Goal: Communication & Community: Answer question/provide support

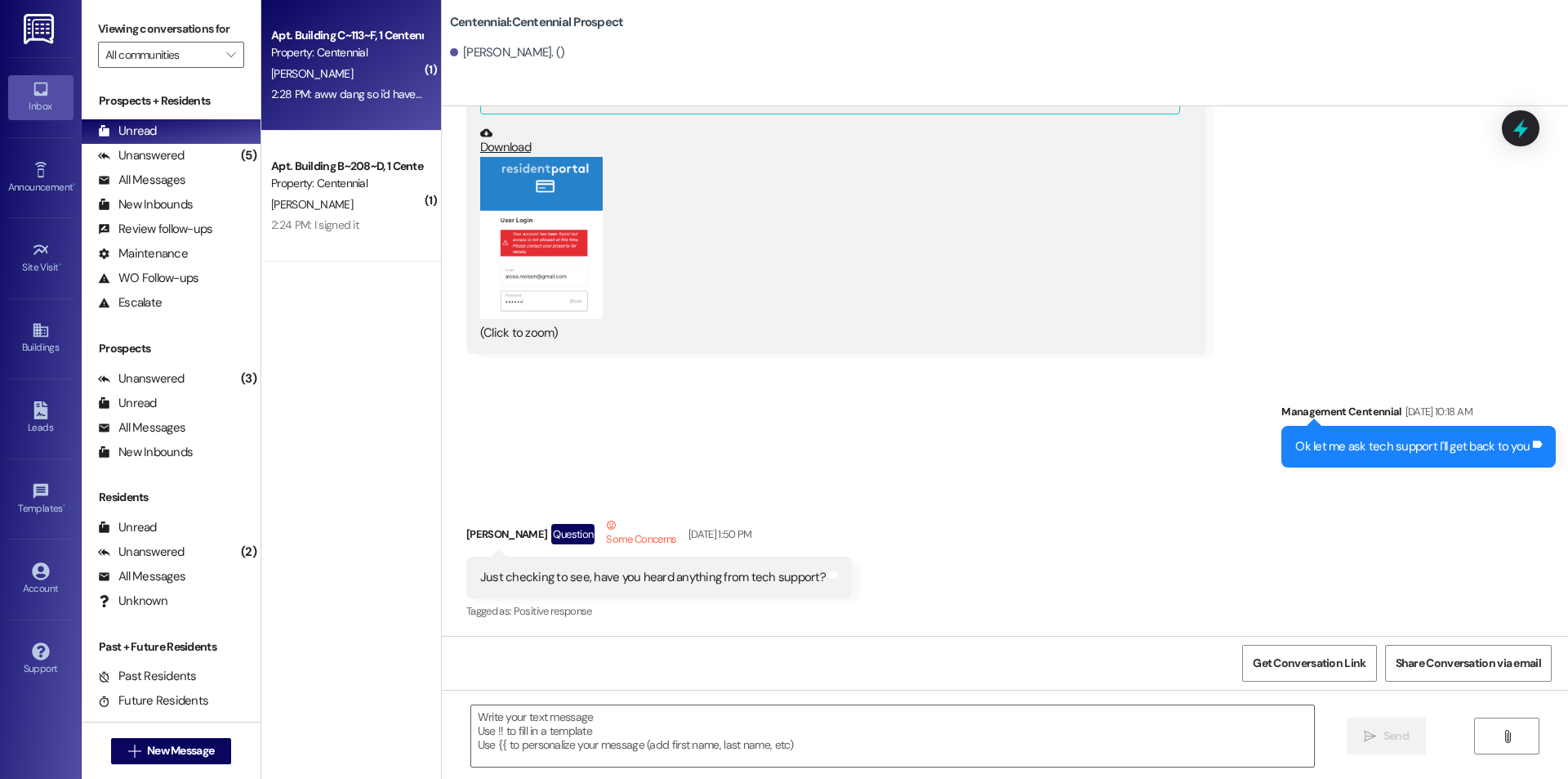
scroll to position [2353, 0]
click at [392, 97] on div "2:28 PM: aww dang so i'd have to wait until the 25th? there’s nothing else i ca…" at bounding box center [469, 93] width 396 height 14
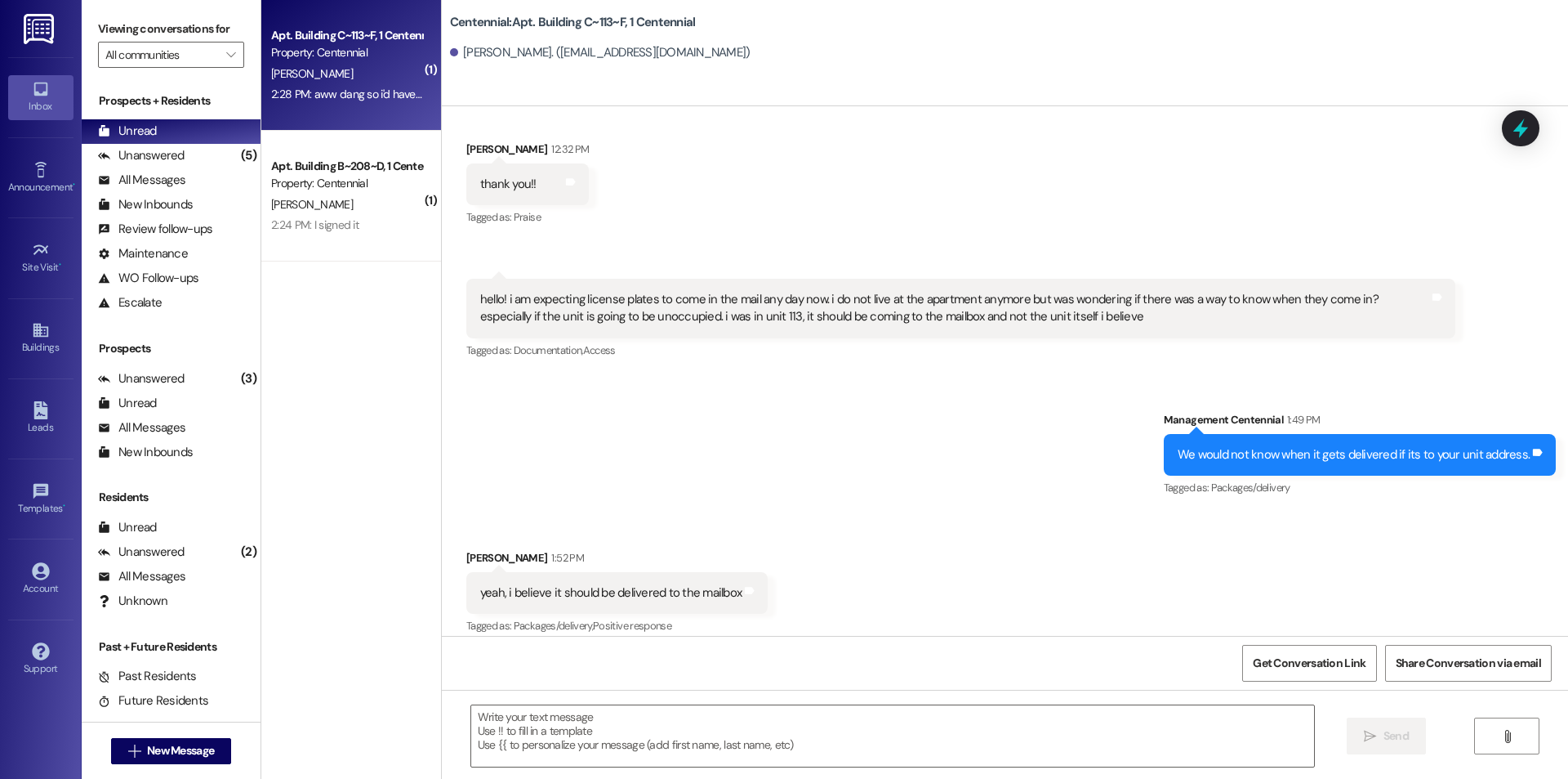
scroll to position [9295, 0]
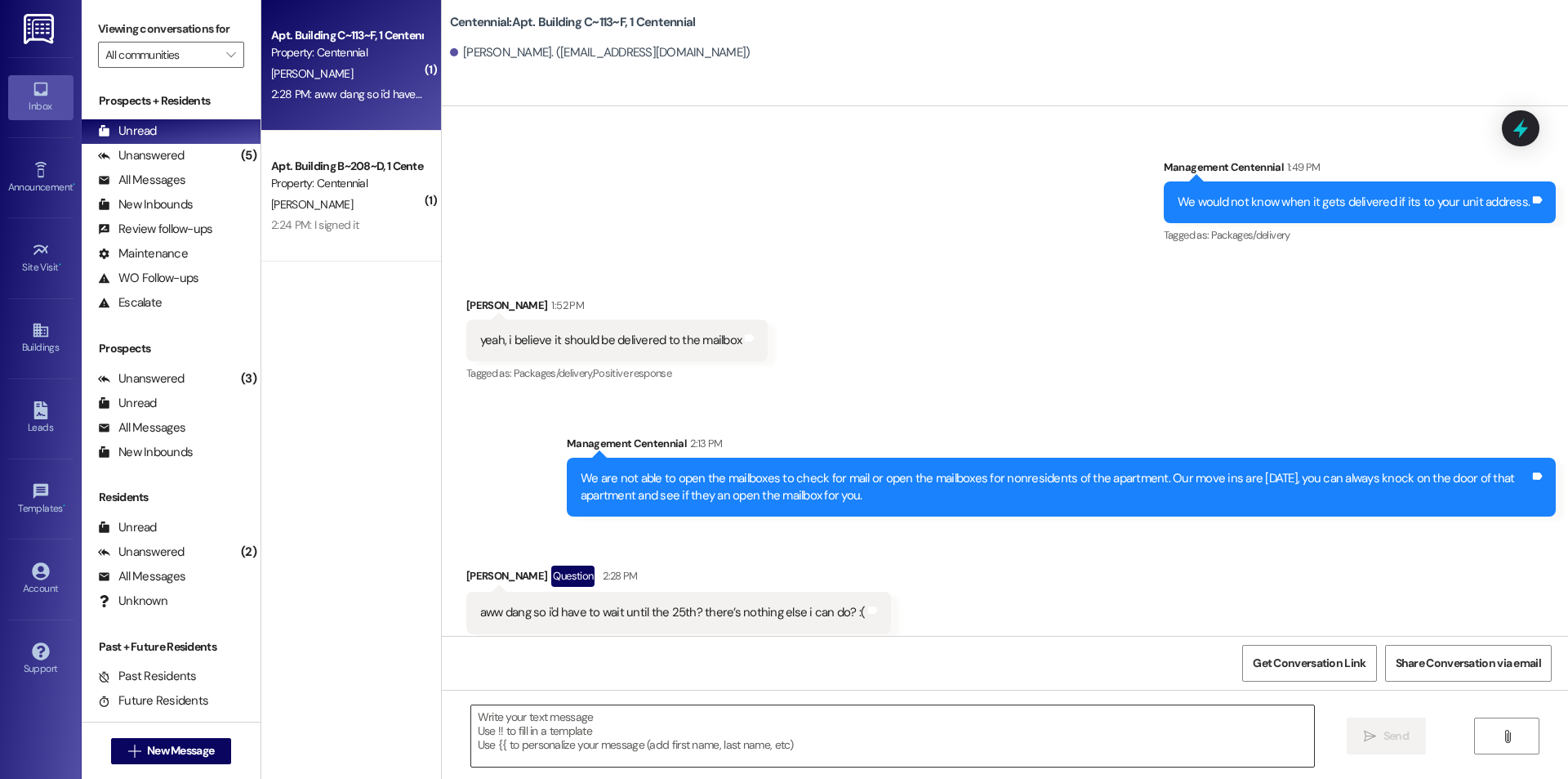
click at [712, 715] on textarea at bounding box center [893, 736] width 843 height 61
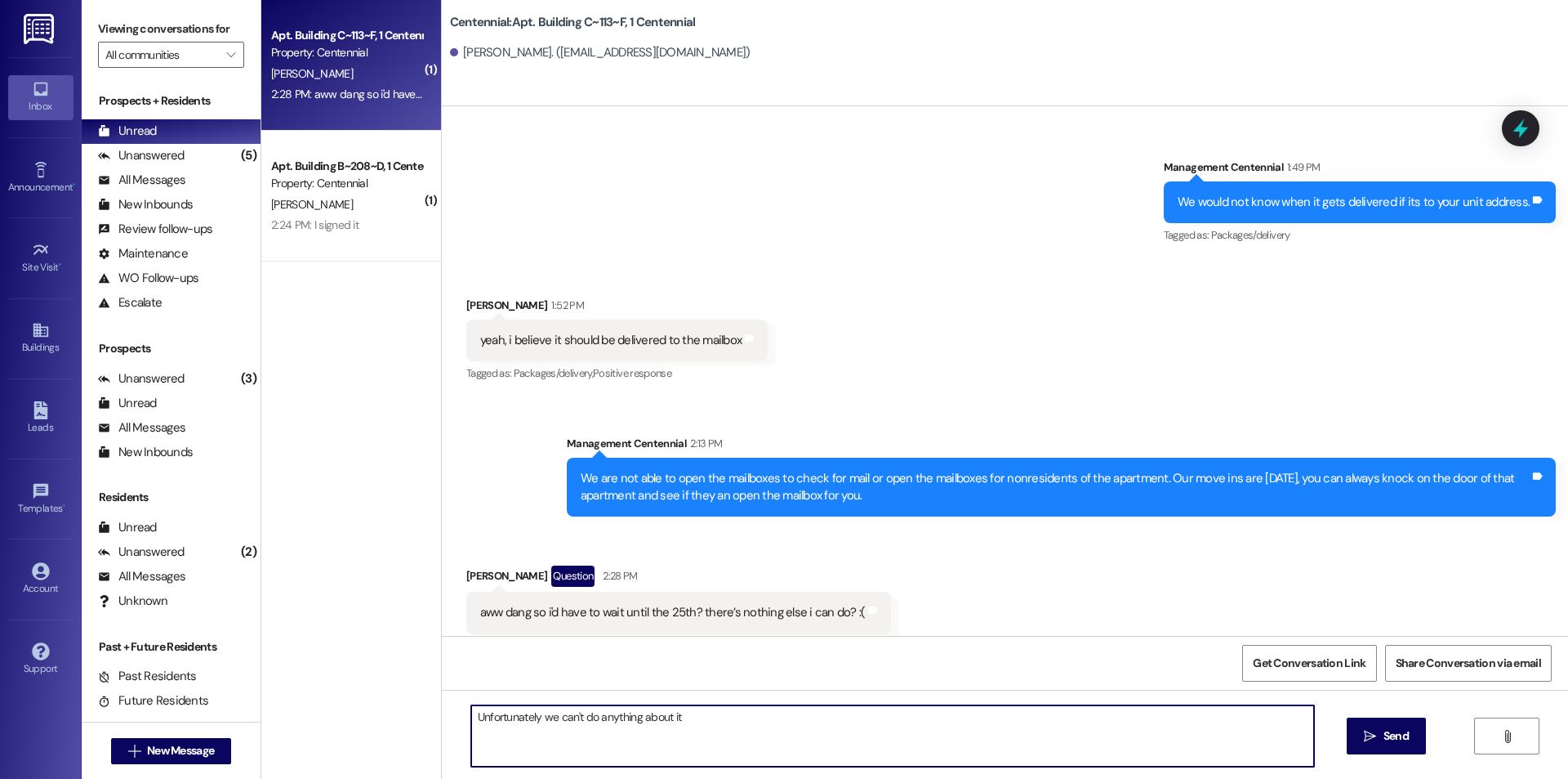
type textarea "Unfortunately we can't do anything about it!"
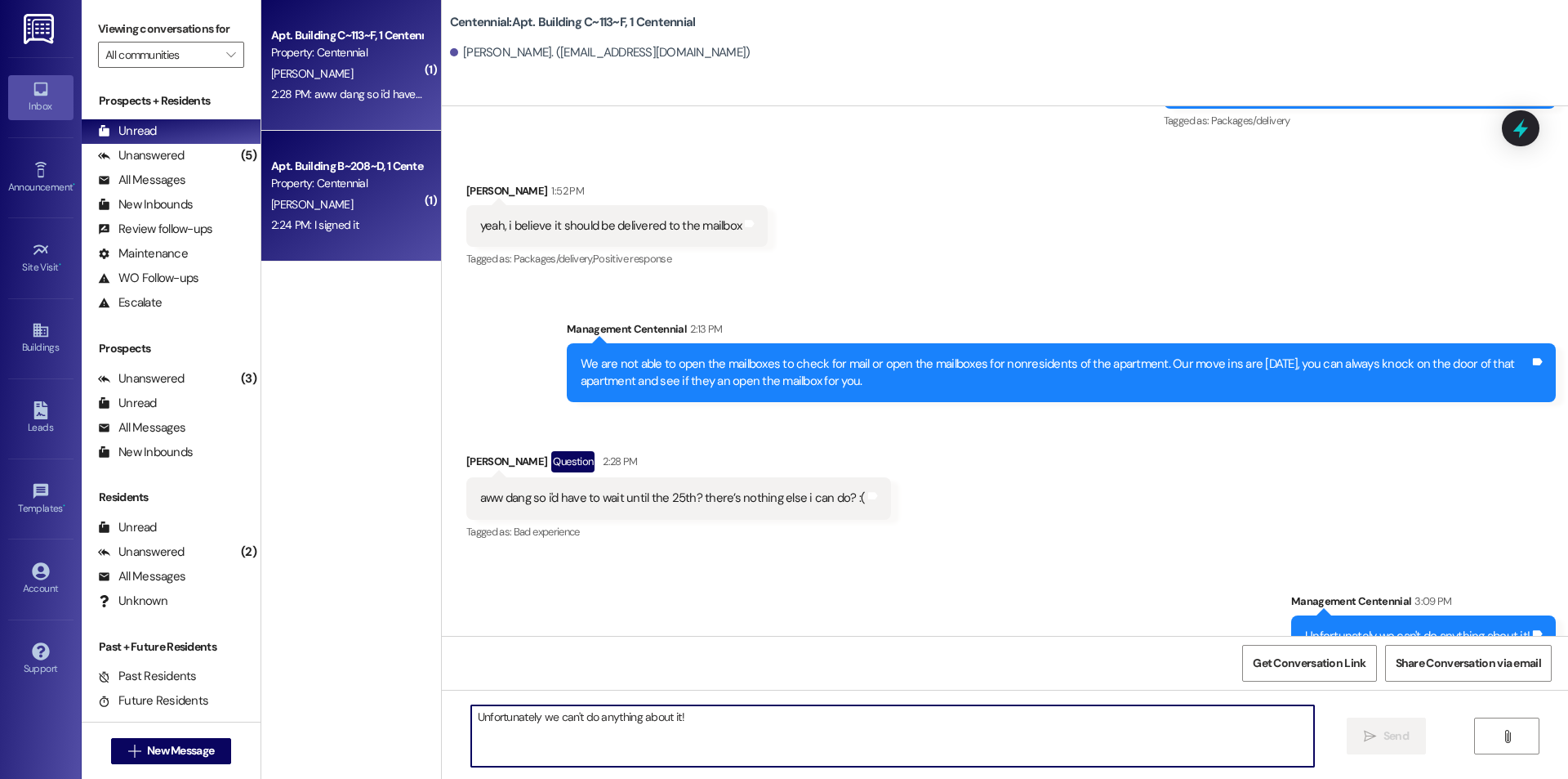
click at [342, 217] on div "2:24 PM: I signed it 2:24 PM: I signed it" at bounding box center [315, 224] width 88 height 14
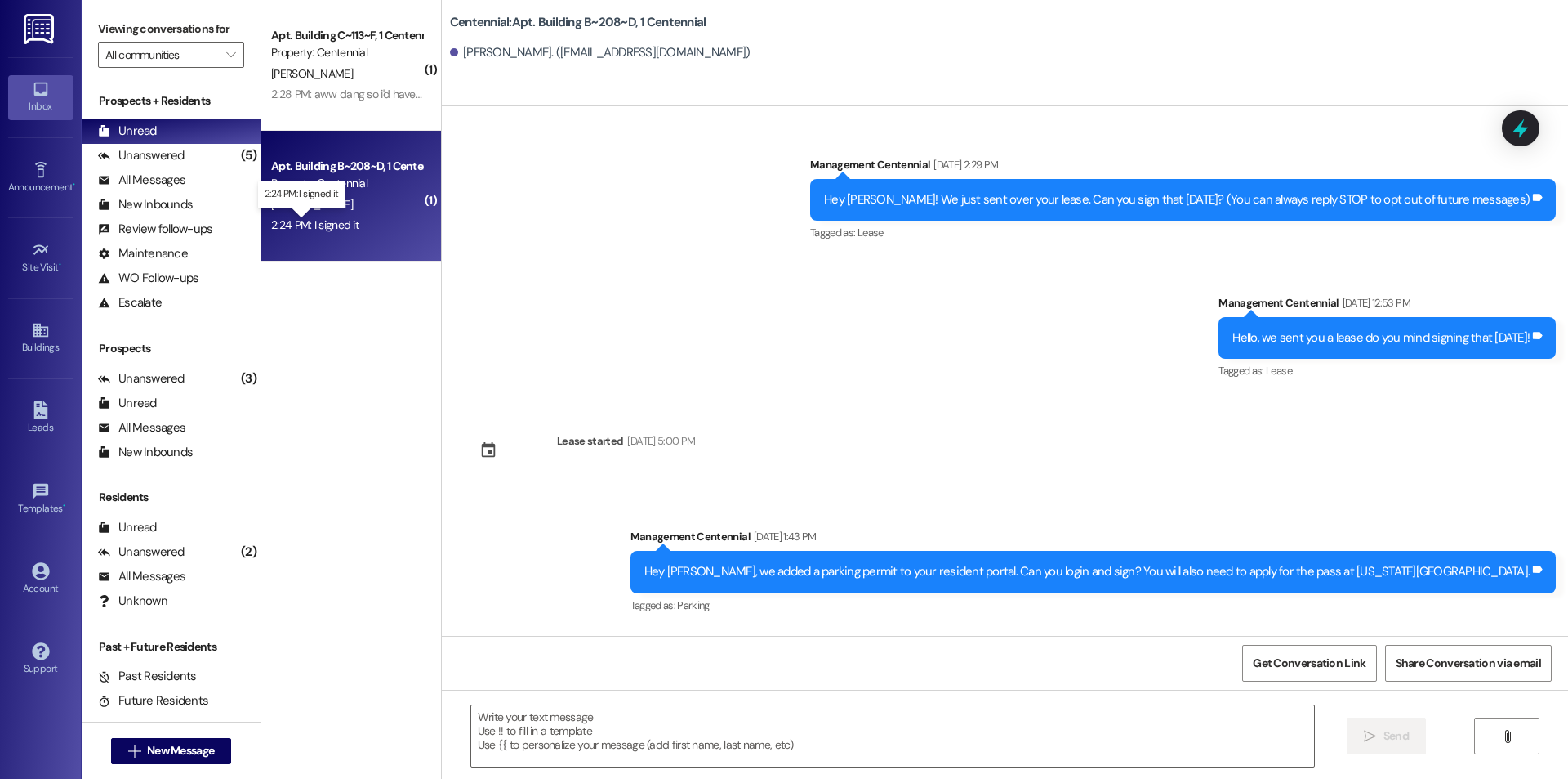
scroll to position [10615, 0]
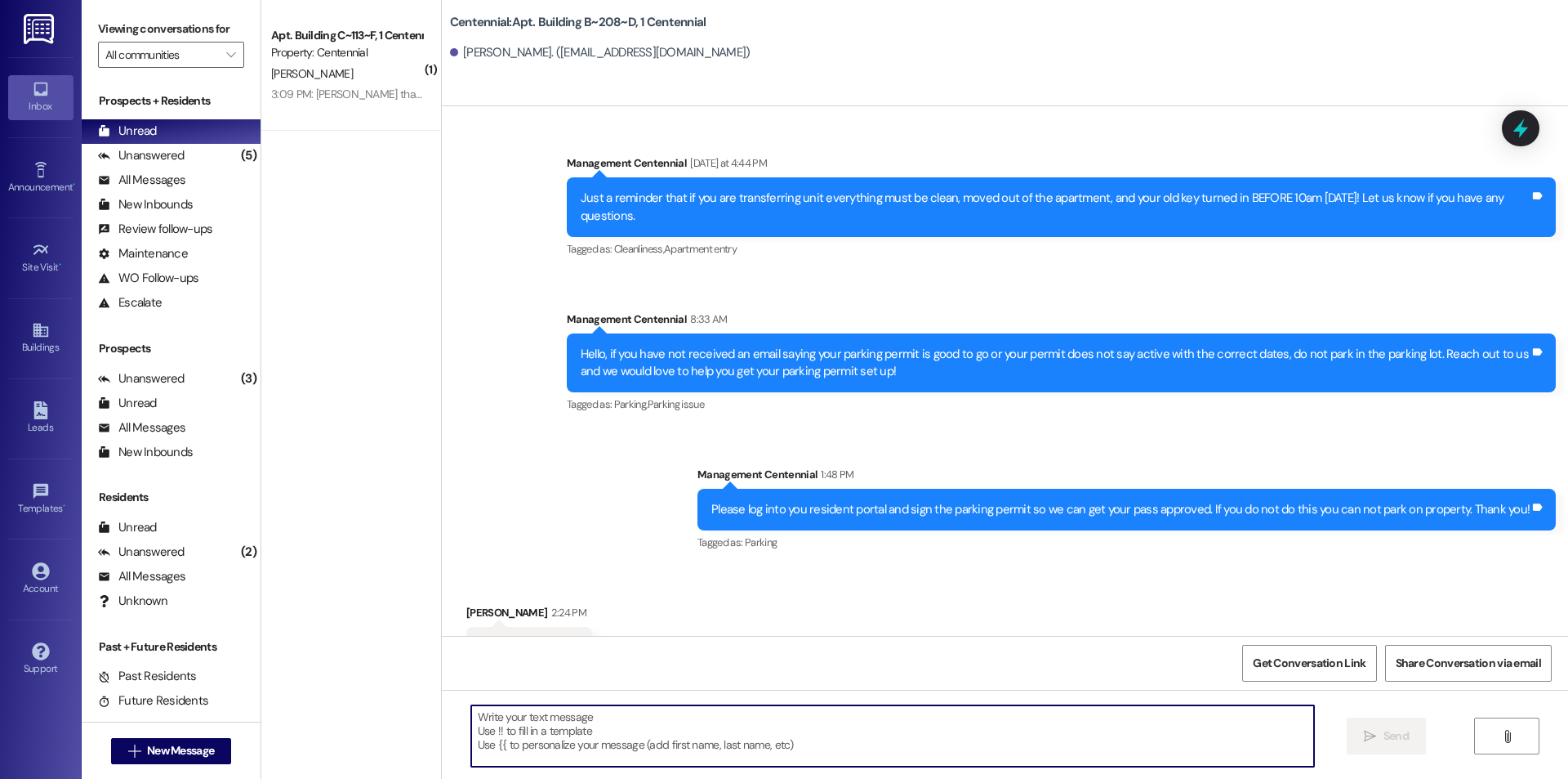
click at [561, 741] on textarea at bounding box center [893, 736] width 843 height 61
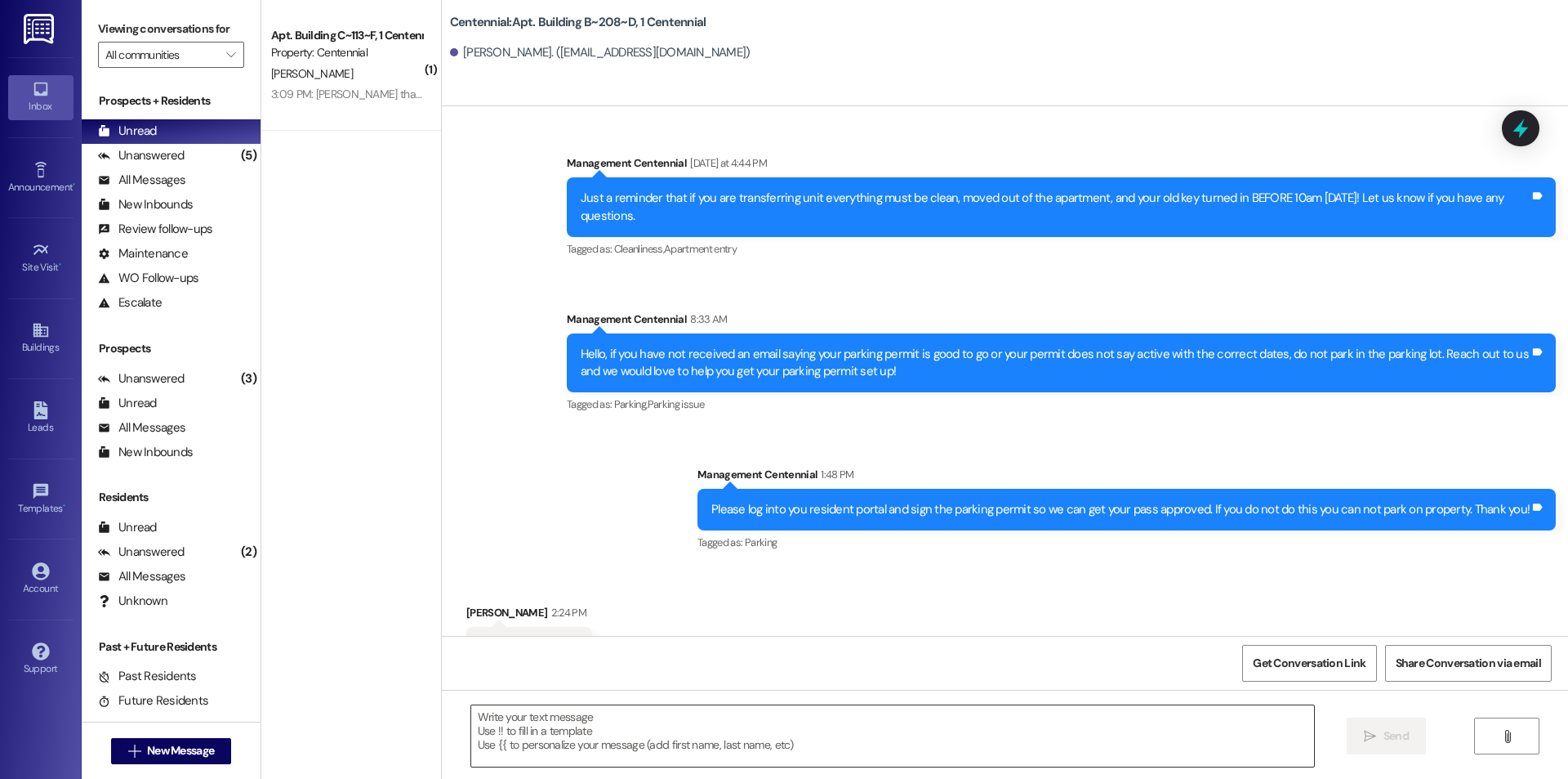
click at [719, 741] on textarea at bounding box center [893, 736] width 843 height 61
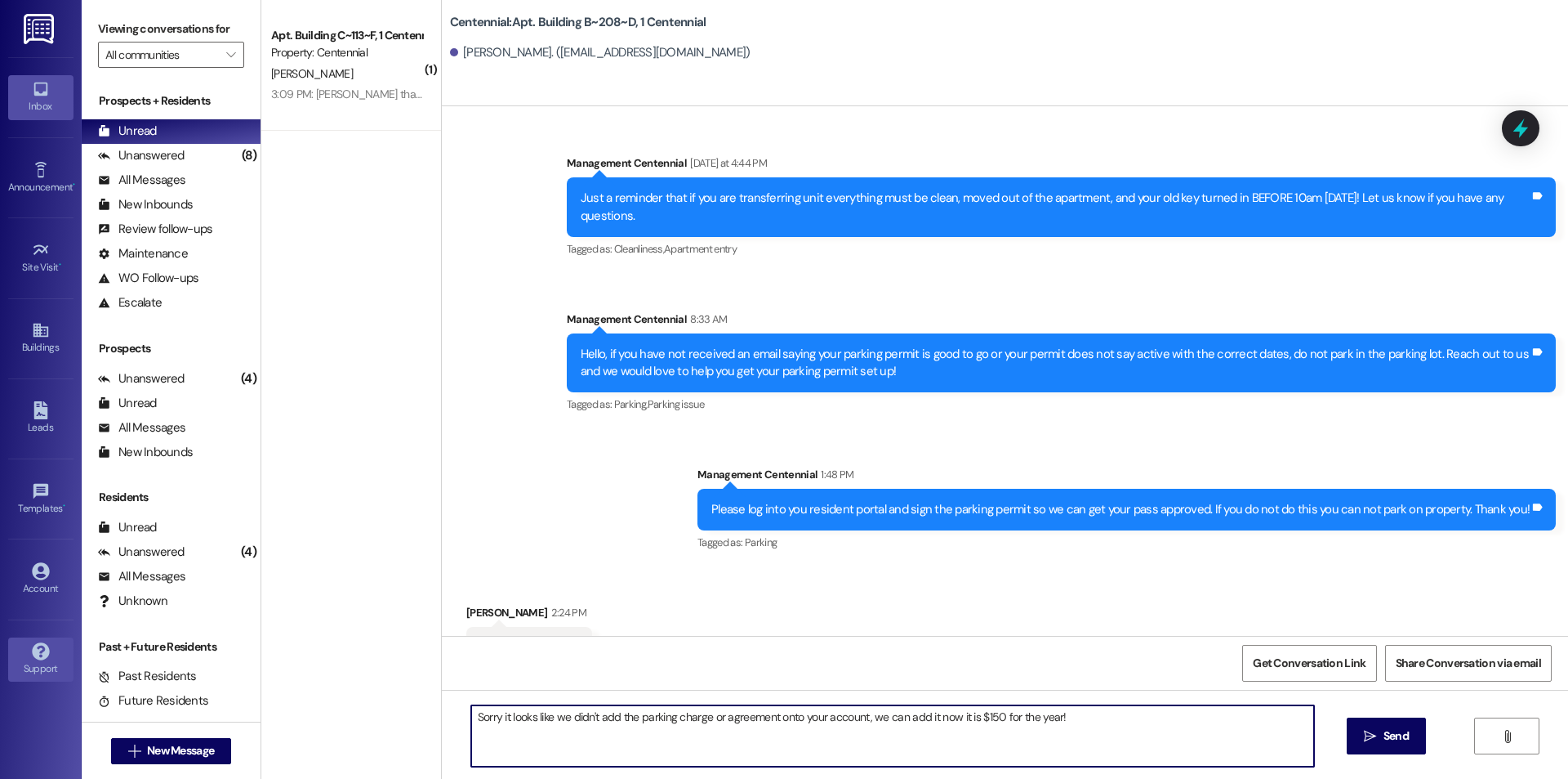
type textarea "Sorry it looks like we didn't add the parking charge or agreement onto your acc…"
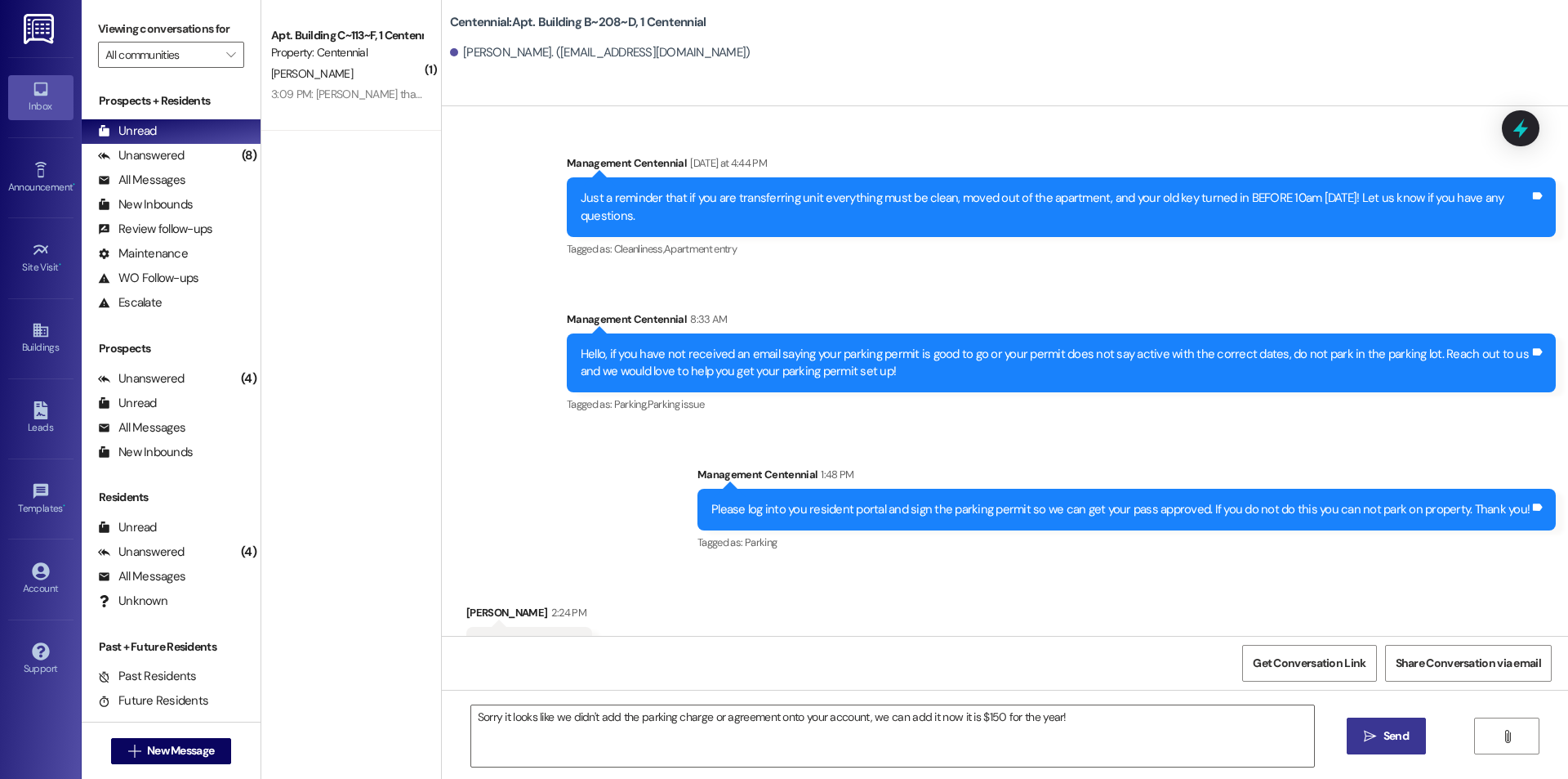
click at [1396, 744] on span "Send" at bounding box center [1396, 736] width 25 height 17
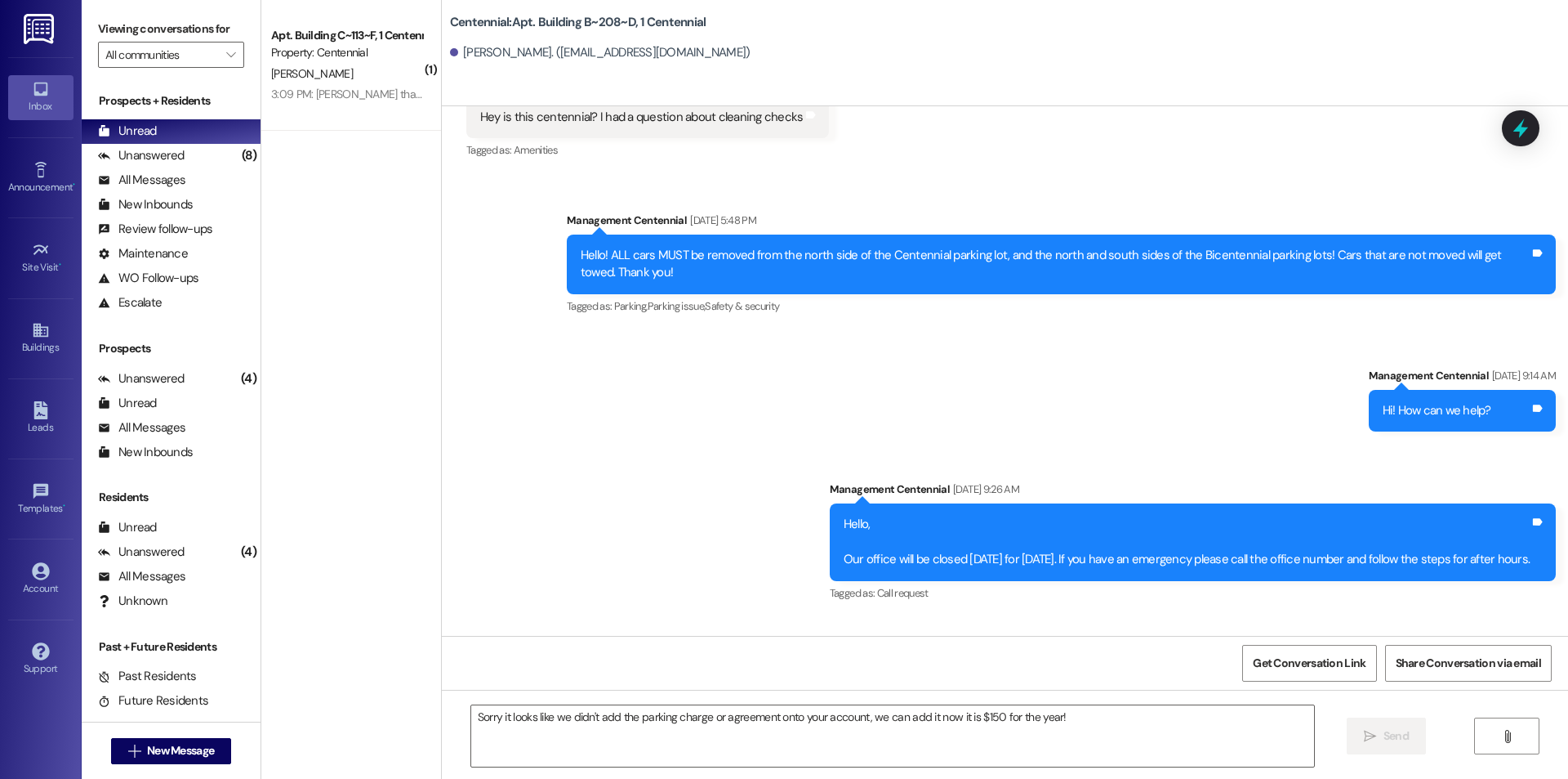
scroll to position [10728, 0]
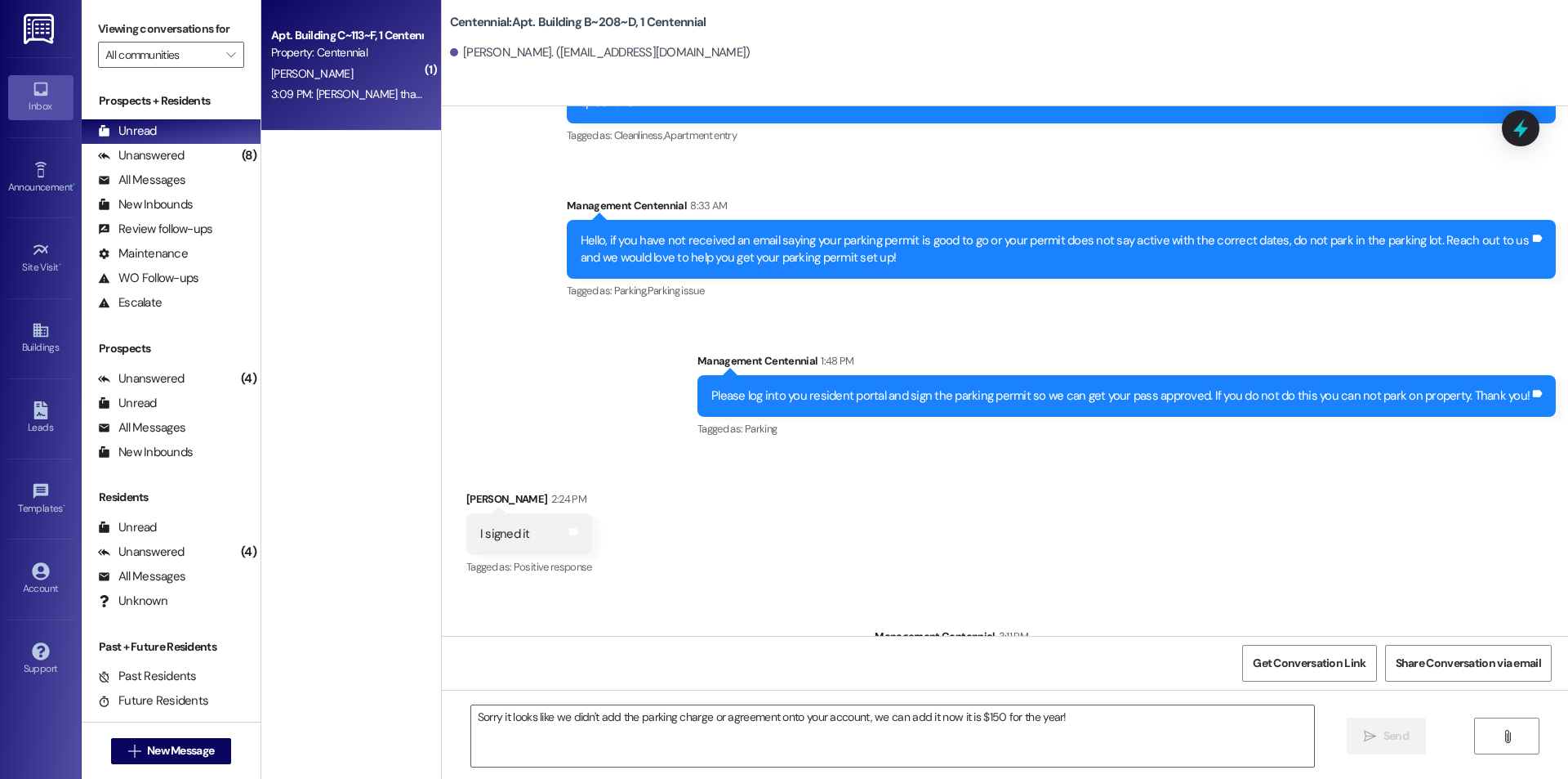
click at [354, 104] on div "3:09 PM: [PERSON_NAME] thanks fam 3:09 PM: [PERSON_NAME] thanks fam" at bounding box center [346, 94] width 154 height 20
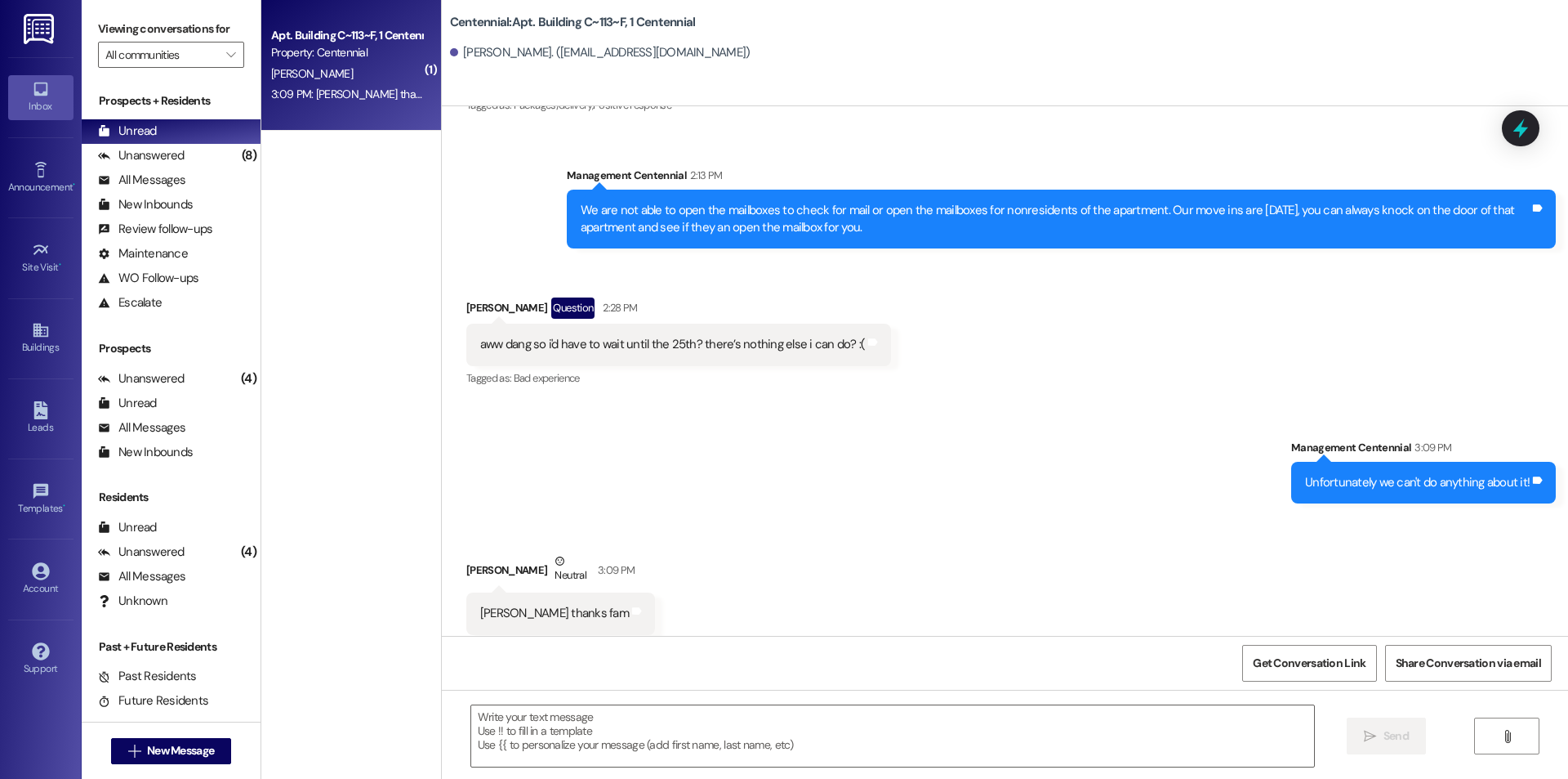
scroll to position [9564, 0]
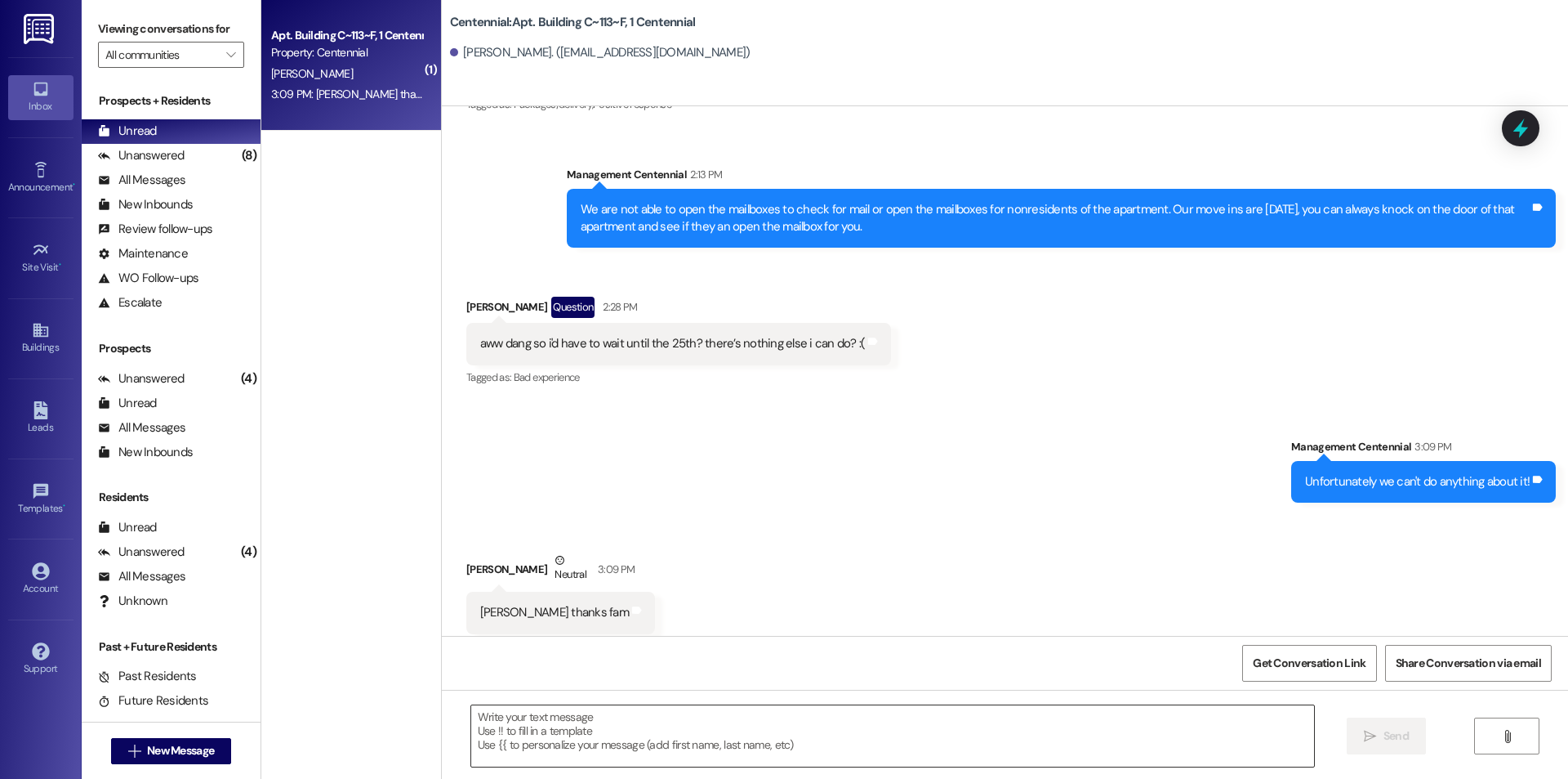
click at [742, 728] on textarea at bounding box center [893, 736] width 843 height 61
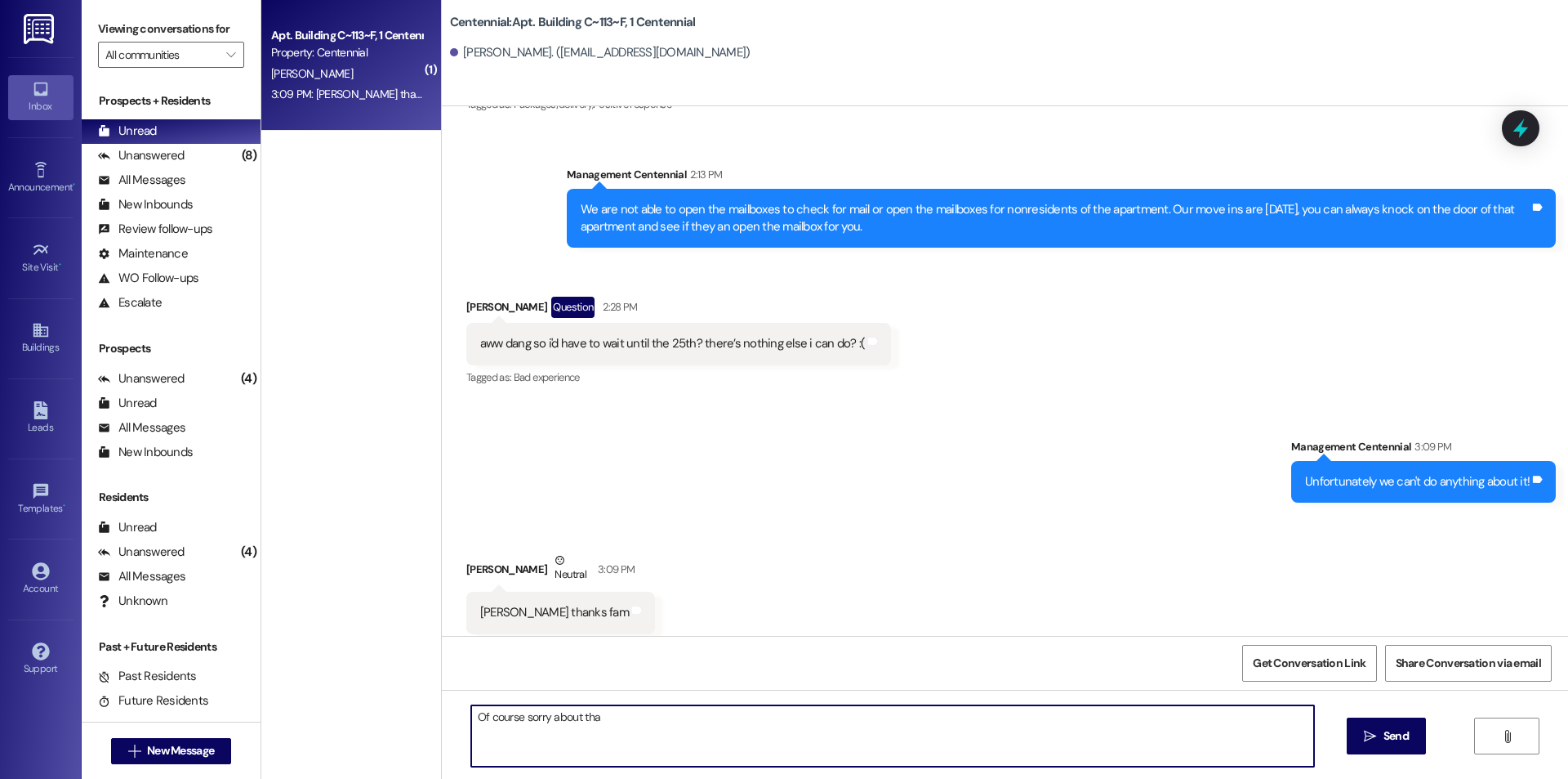
type textarea "Of course sorry about that"
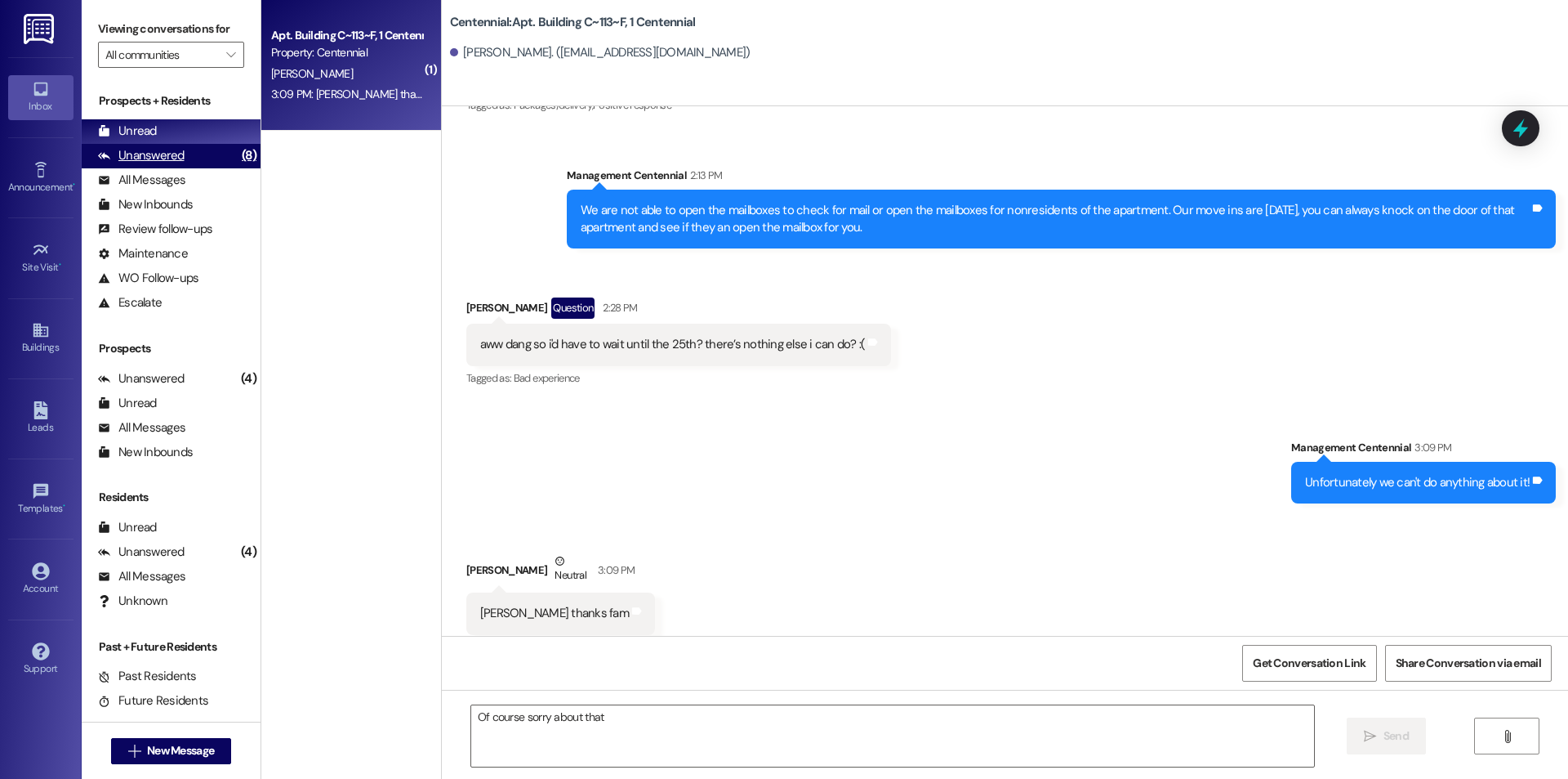
click at [237, 163] on div "(8)" at bounding box center [248, 156] width 23 height 25
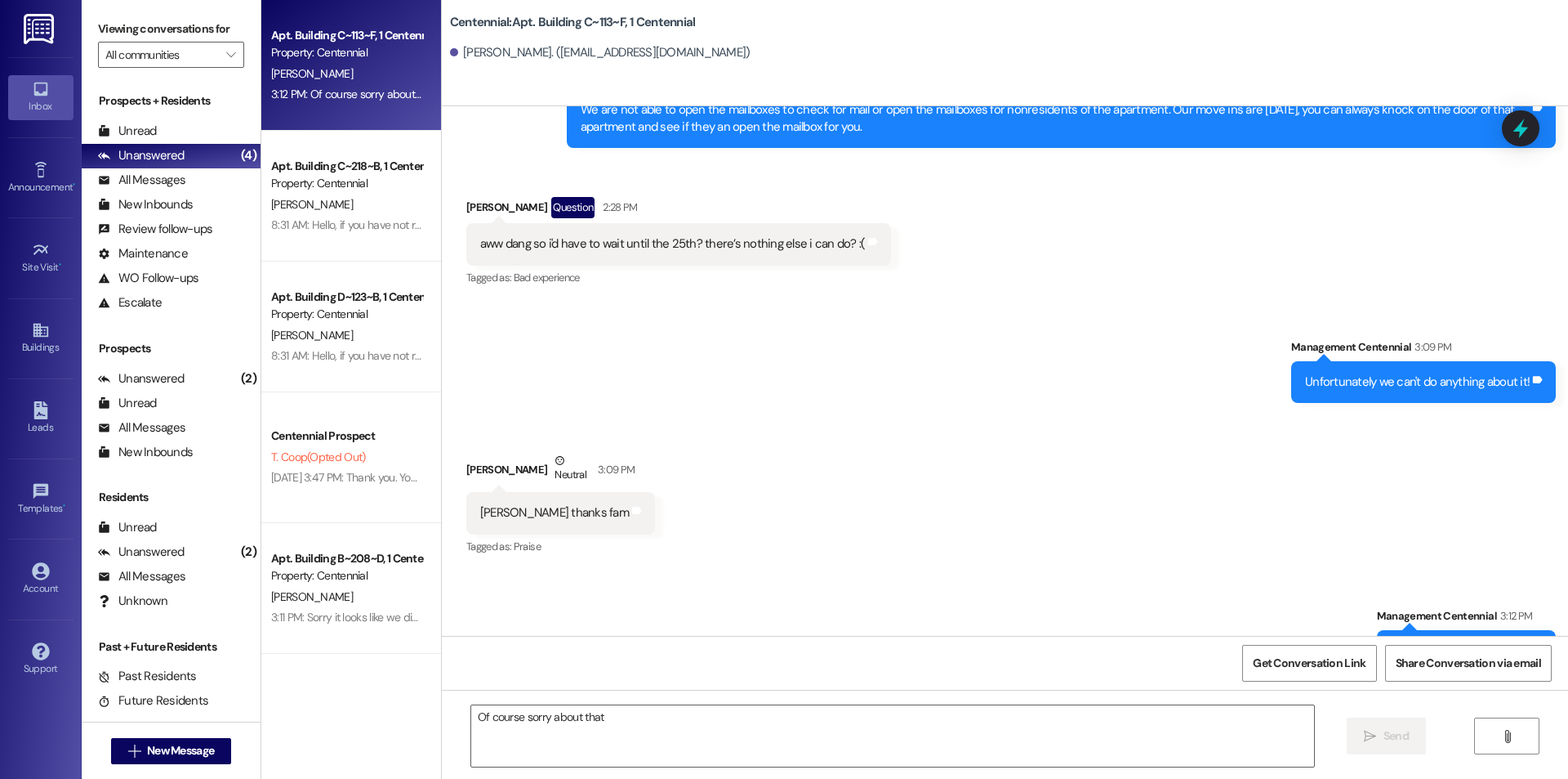
scroll to position [9678, 0]
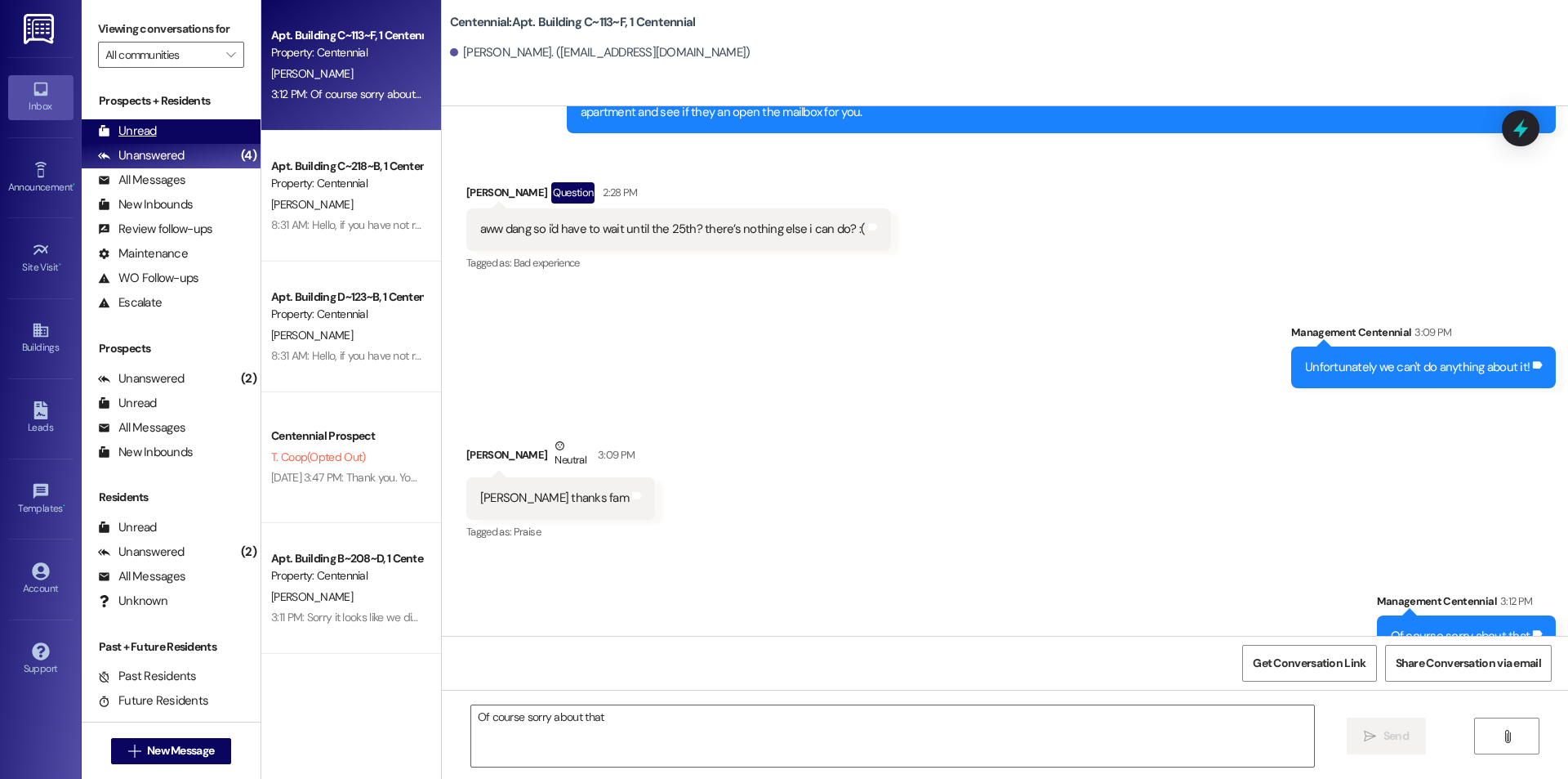
click at [151, 129] on div "Unread" at bounding box center [127, 131] width 59 height 17
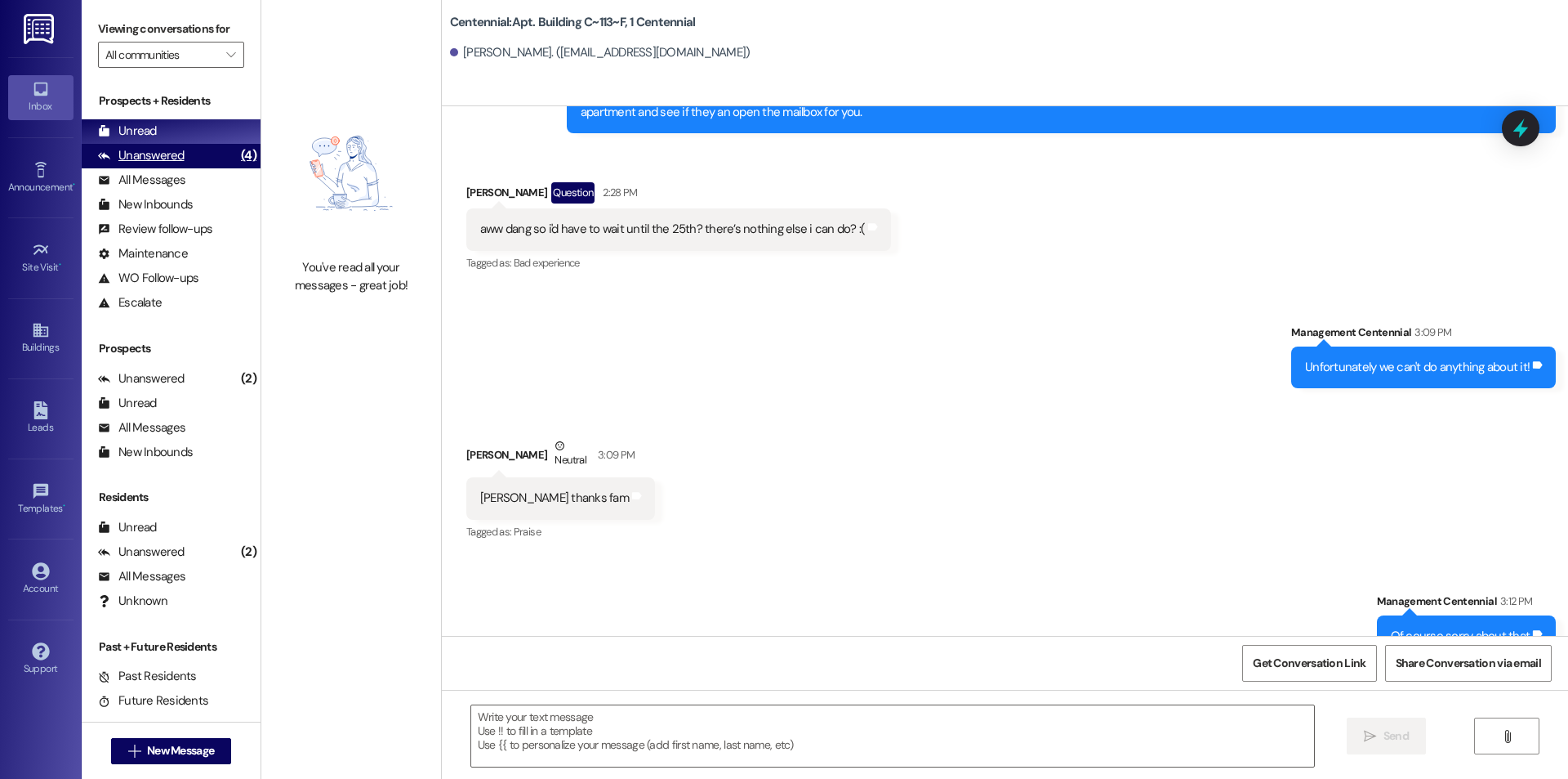
click at [202, 150] on div "Unanswered (4)" at bounding box center [171, 156] width 179 height 24
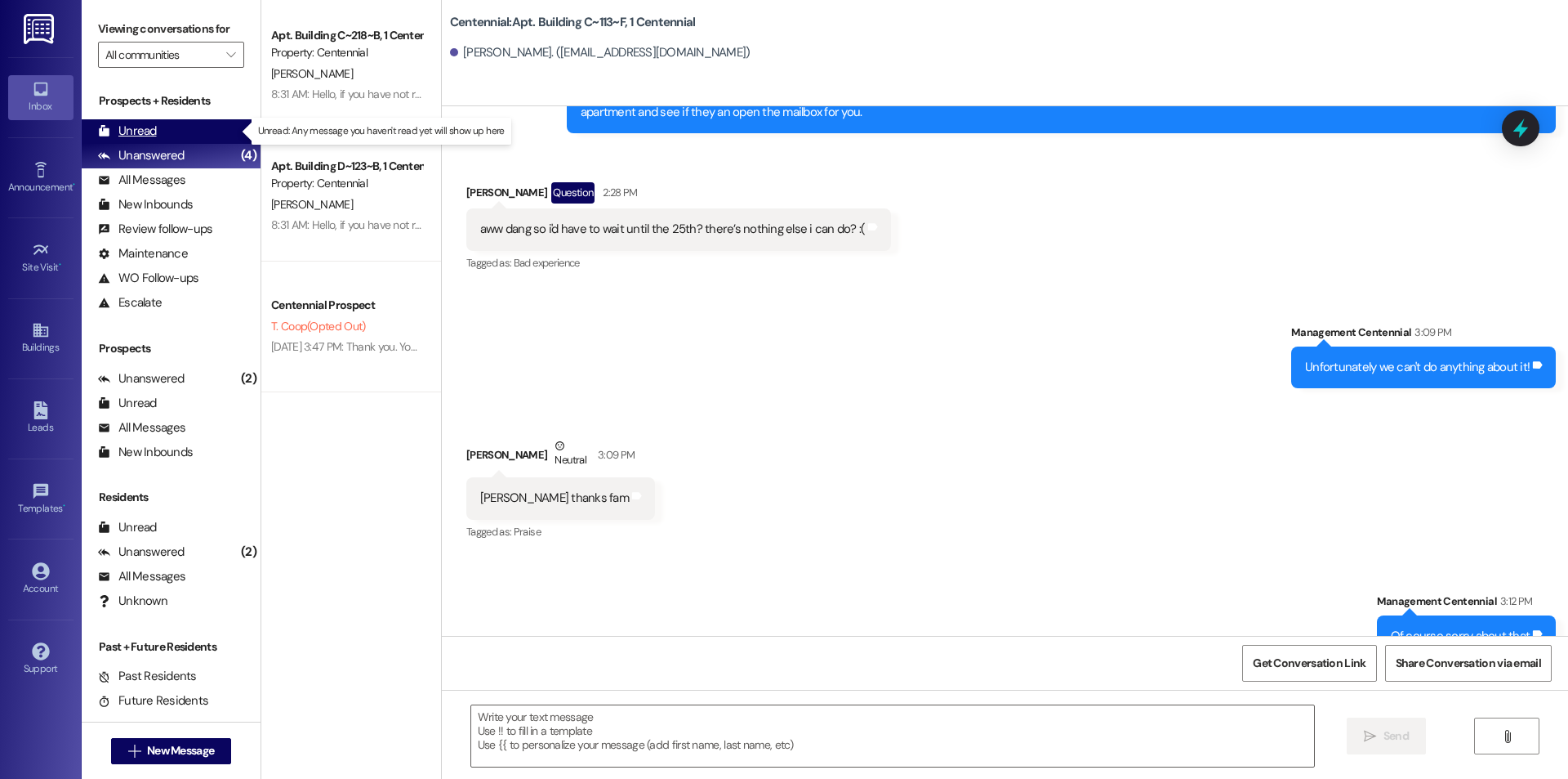
click at [223, 139] on div "Unread (0)" at bounding box center [171, 131] width 179 height 24
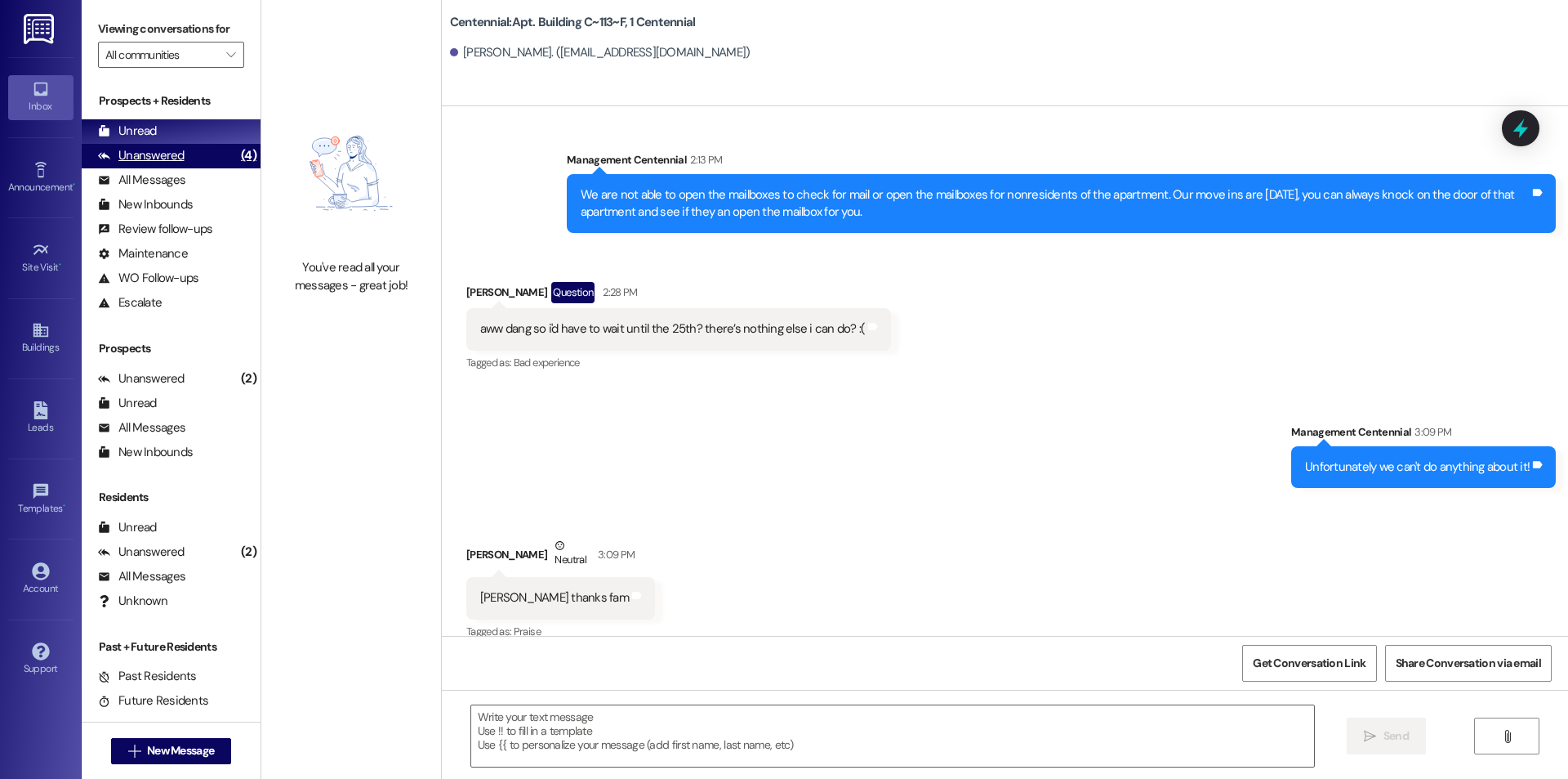
scroll to position [9563, 0]
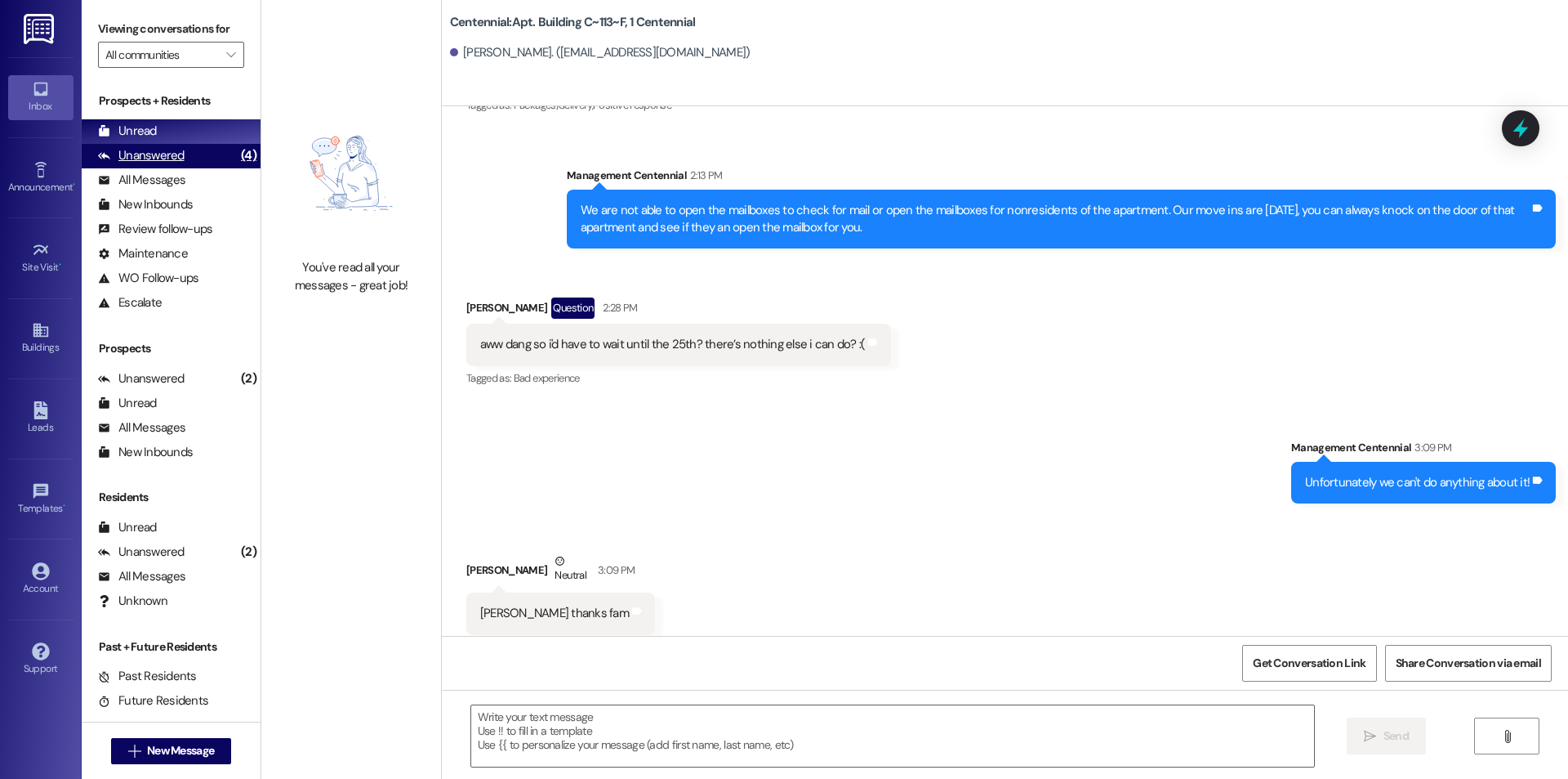
click at [237, 160] on div "(4)" at bounding box center [248, 156] width 24 height 25
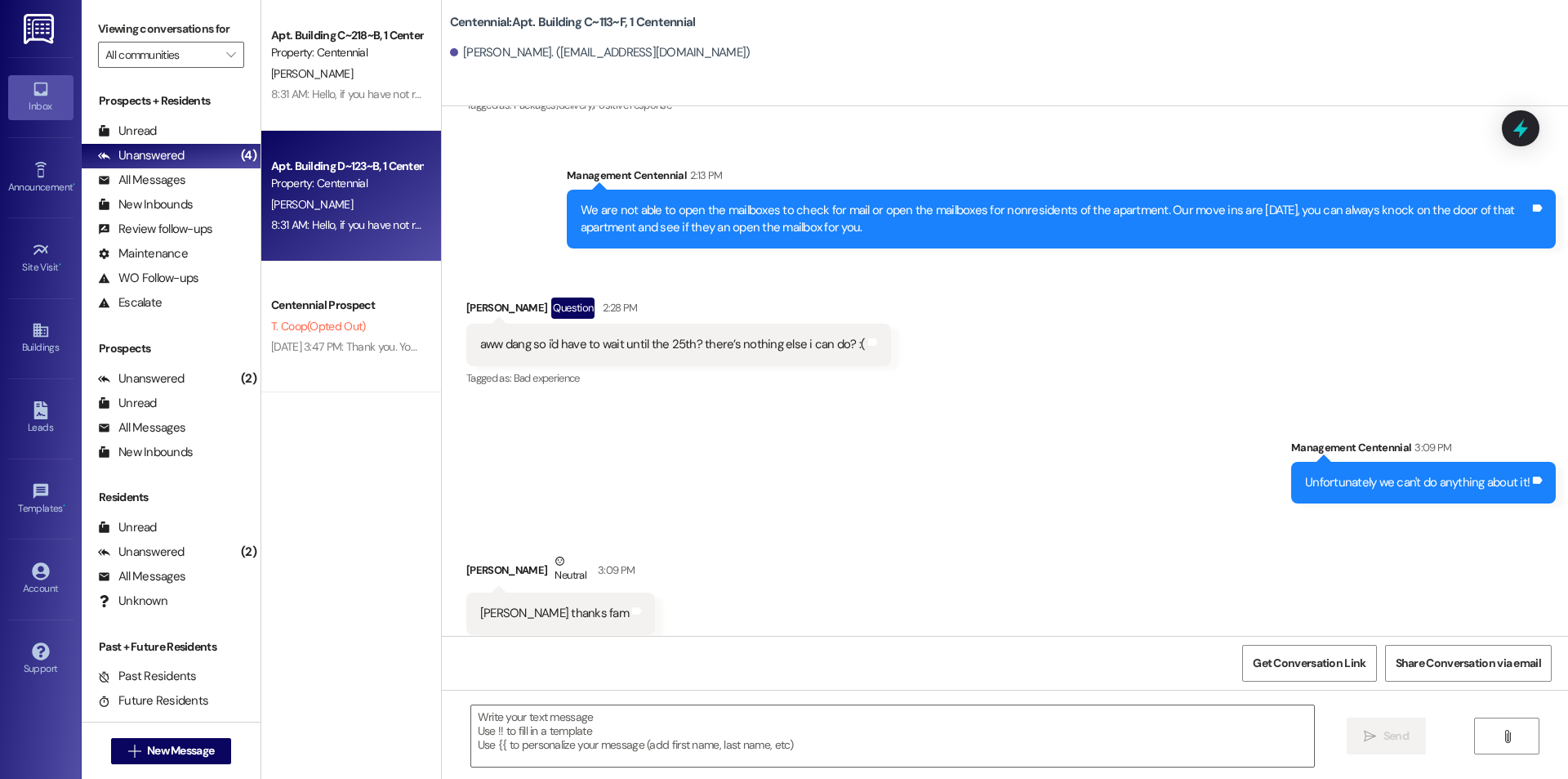
click at [320, 183] on div "Property: Centennial" at bounding box center [347, 184] width 151 height 17
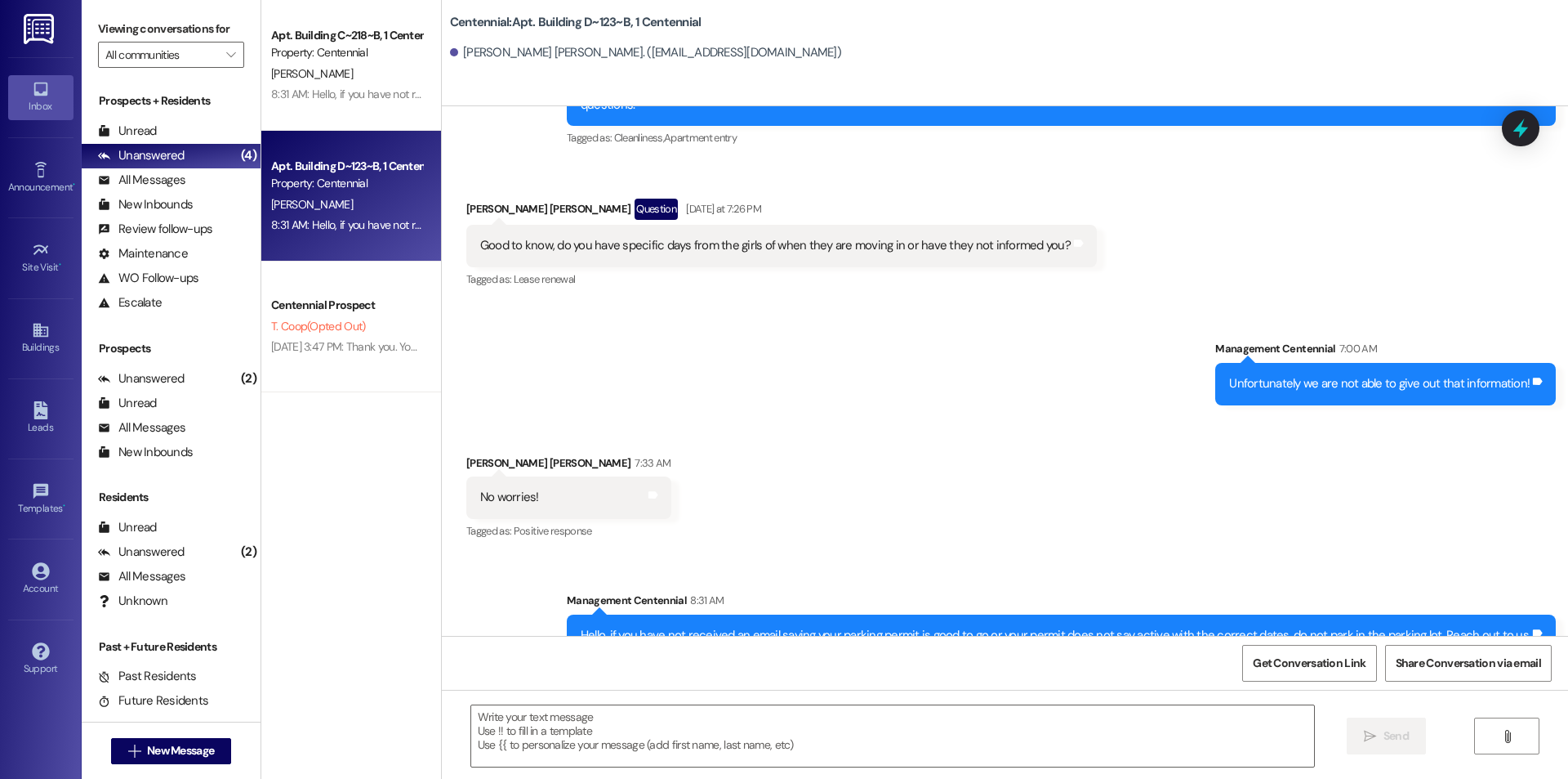
scroll to position [20046, 0]
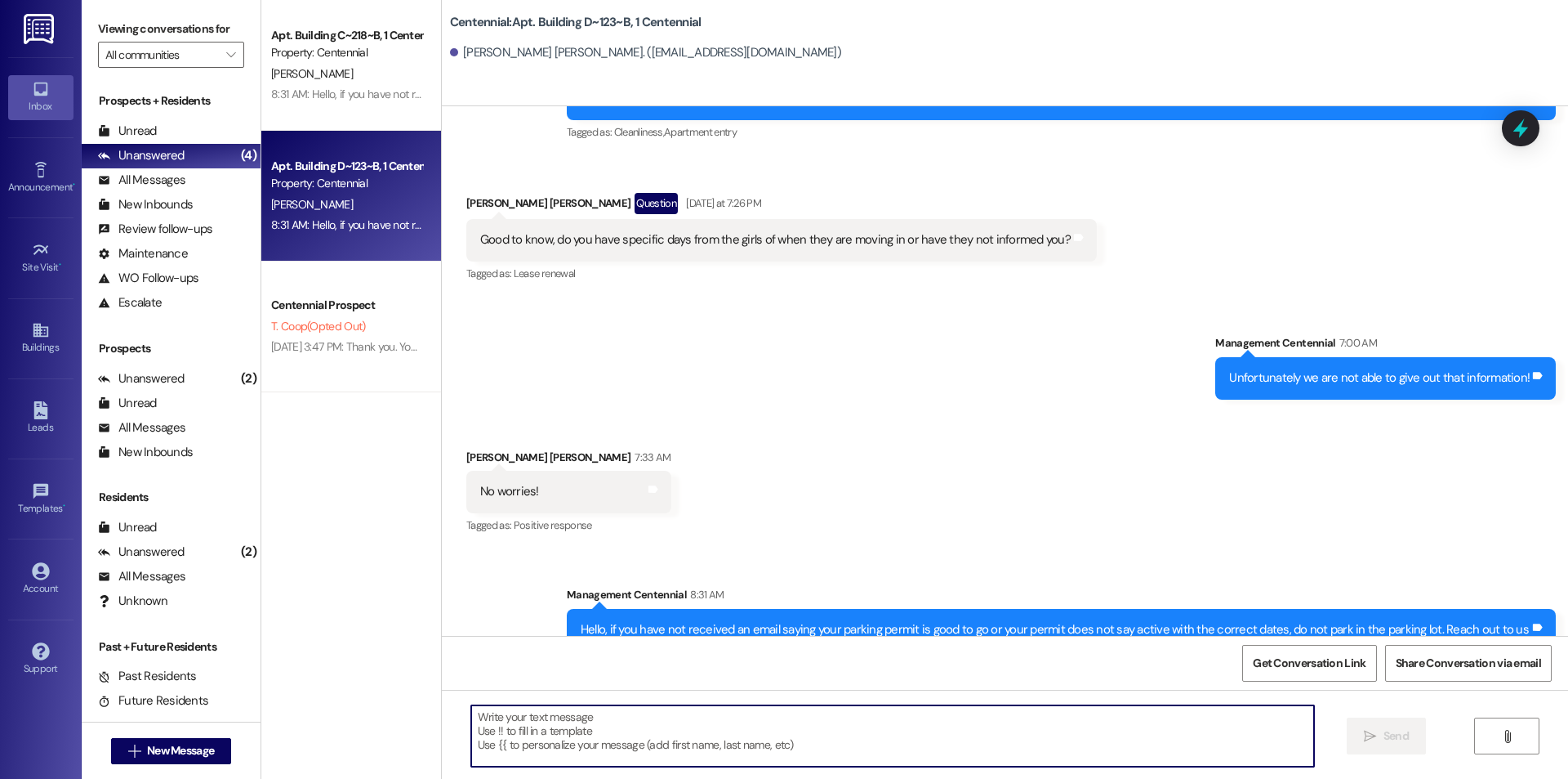
click at [846, 739] on textarea at bounding box center [893, 736] width 843 height 61
type textarea "Thanks"
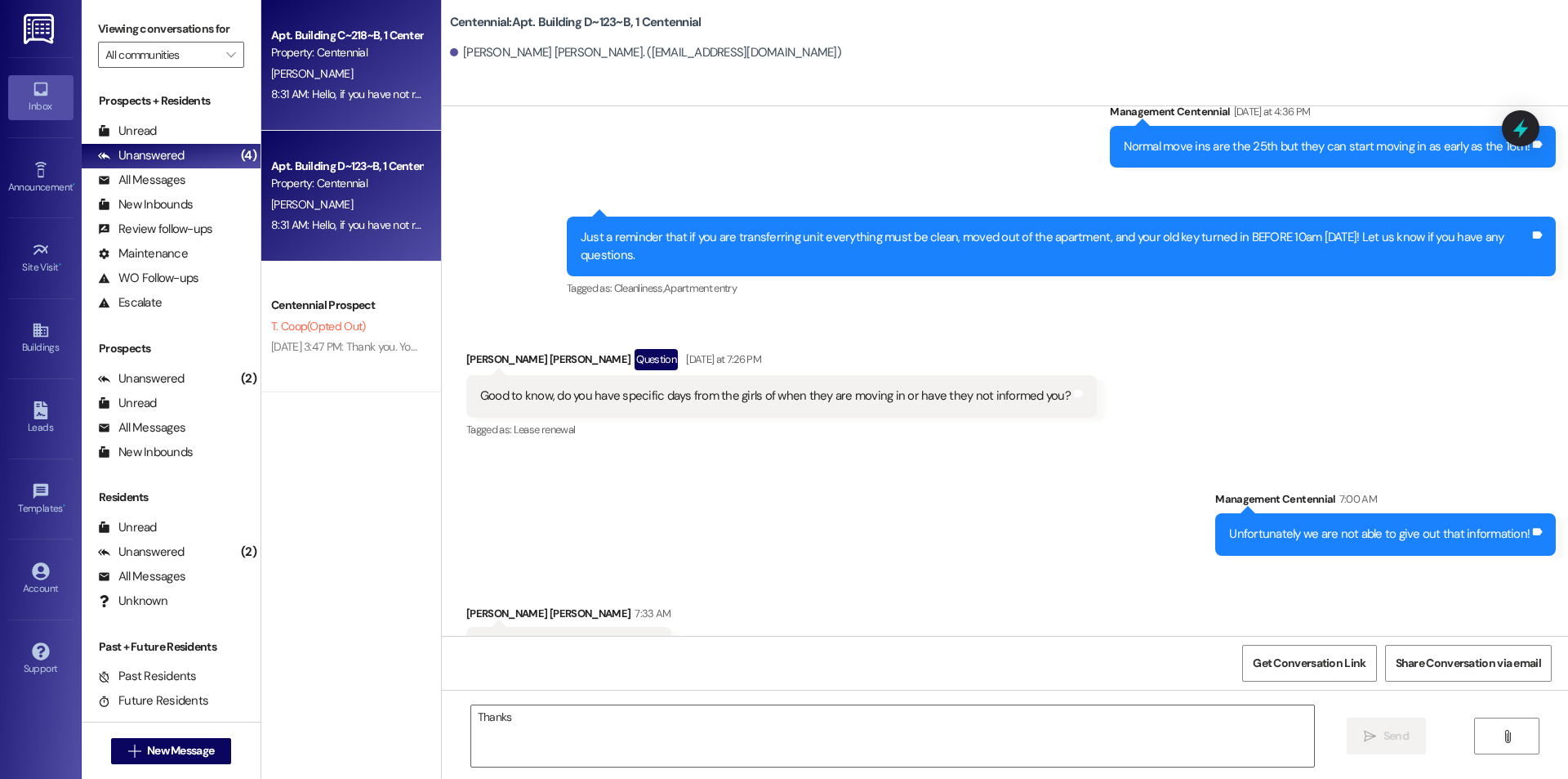
click at [283, 102] on div "8:31 AM: Hello, if you have not received an email saying your parking permit is…" at bounding box center [346, 94] width 154 height 20
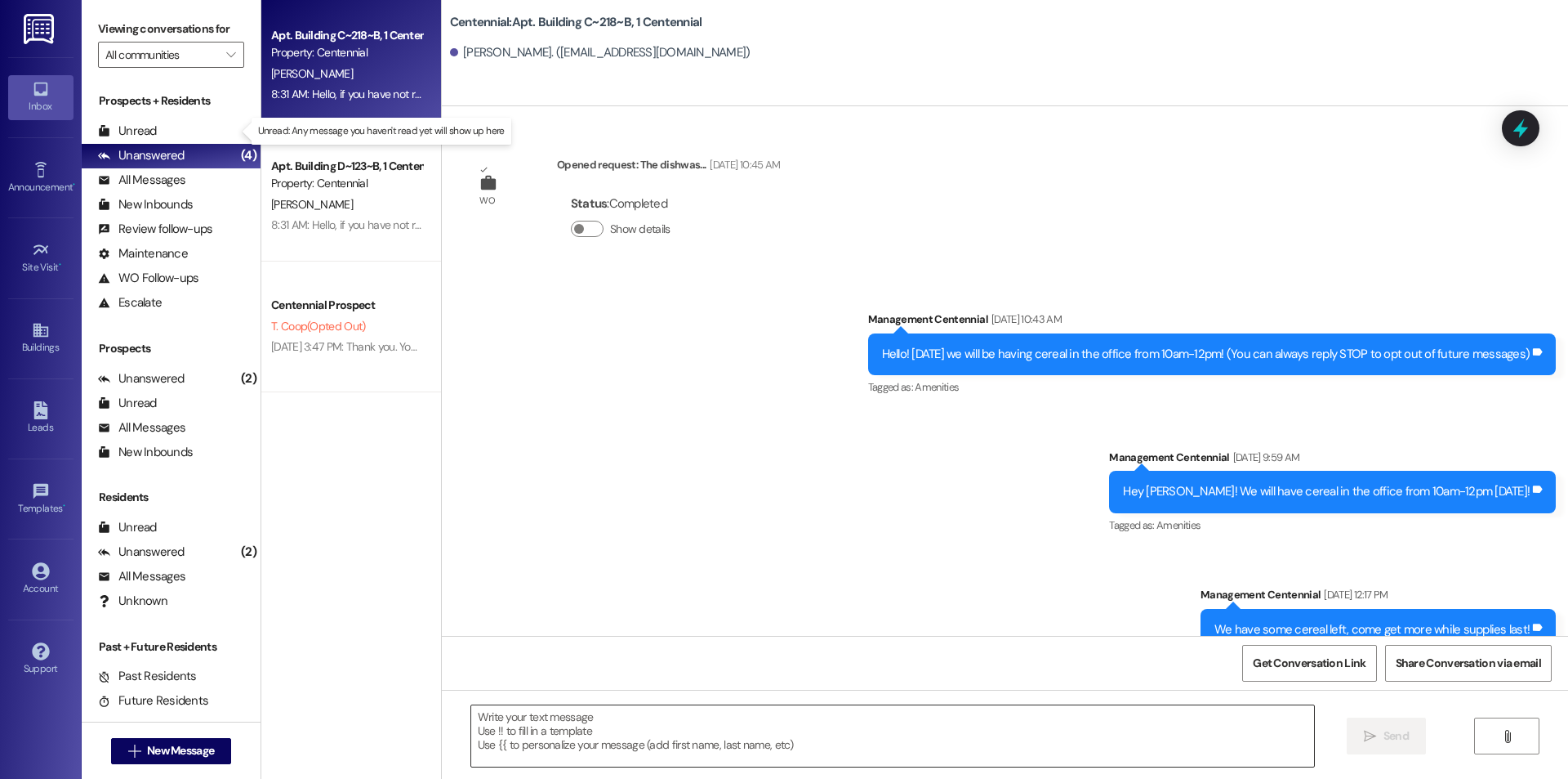
click at [622, 734] on textarea at bounding box center [893, 736] width 843 height 61
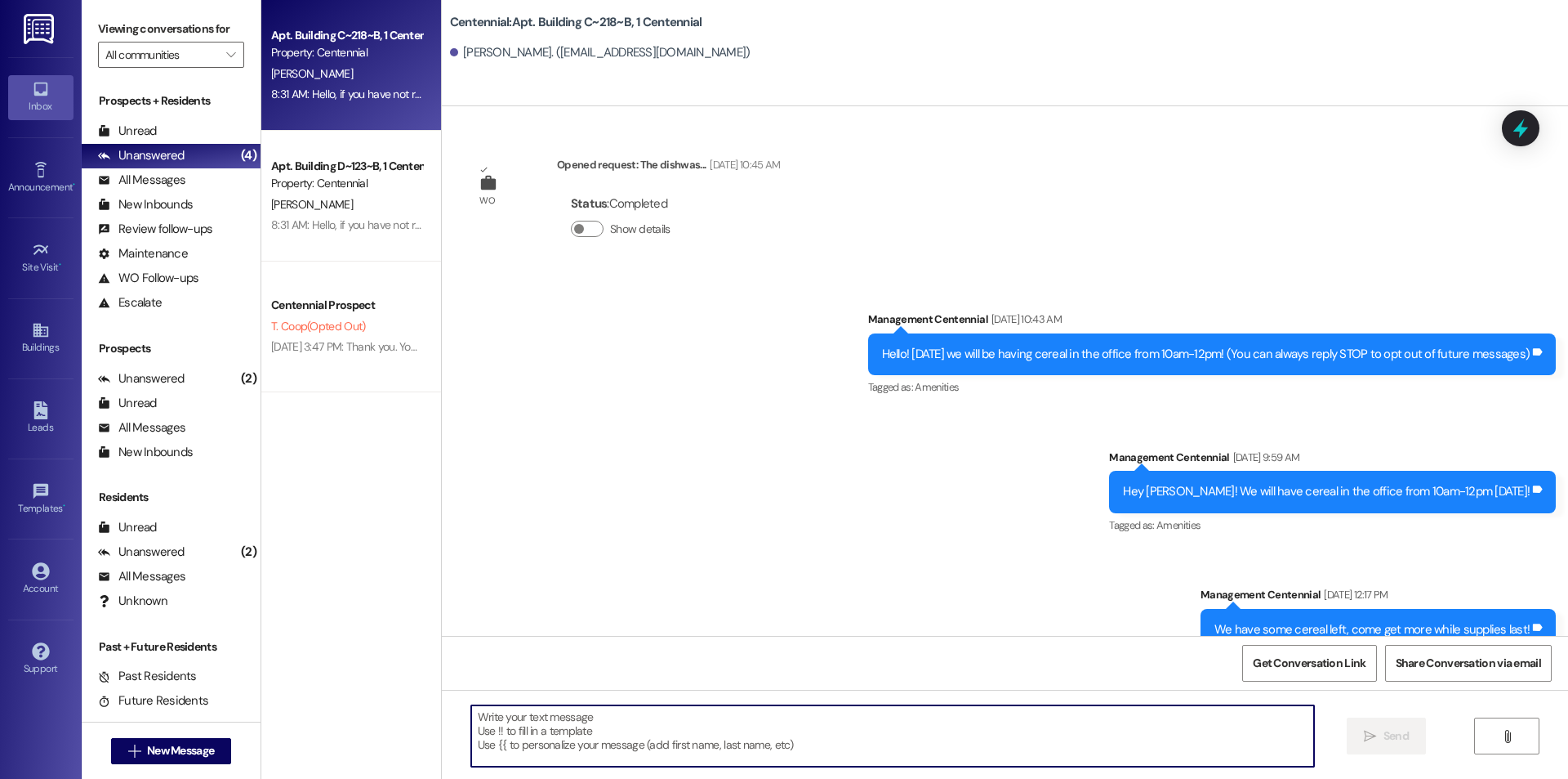
scroll to position [48994, 0]
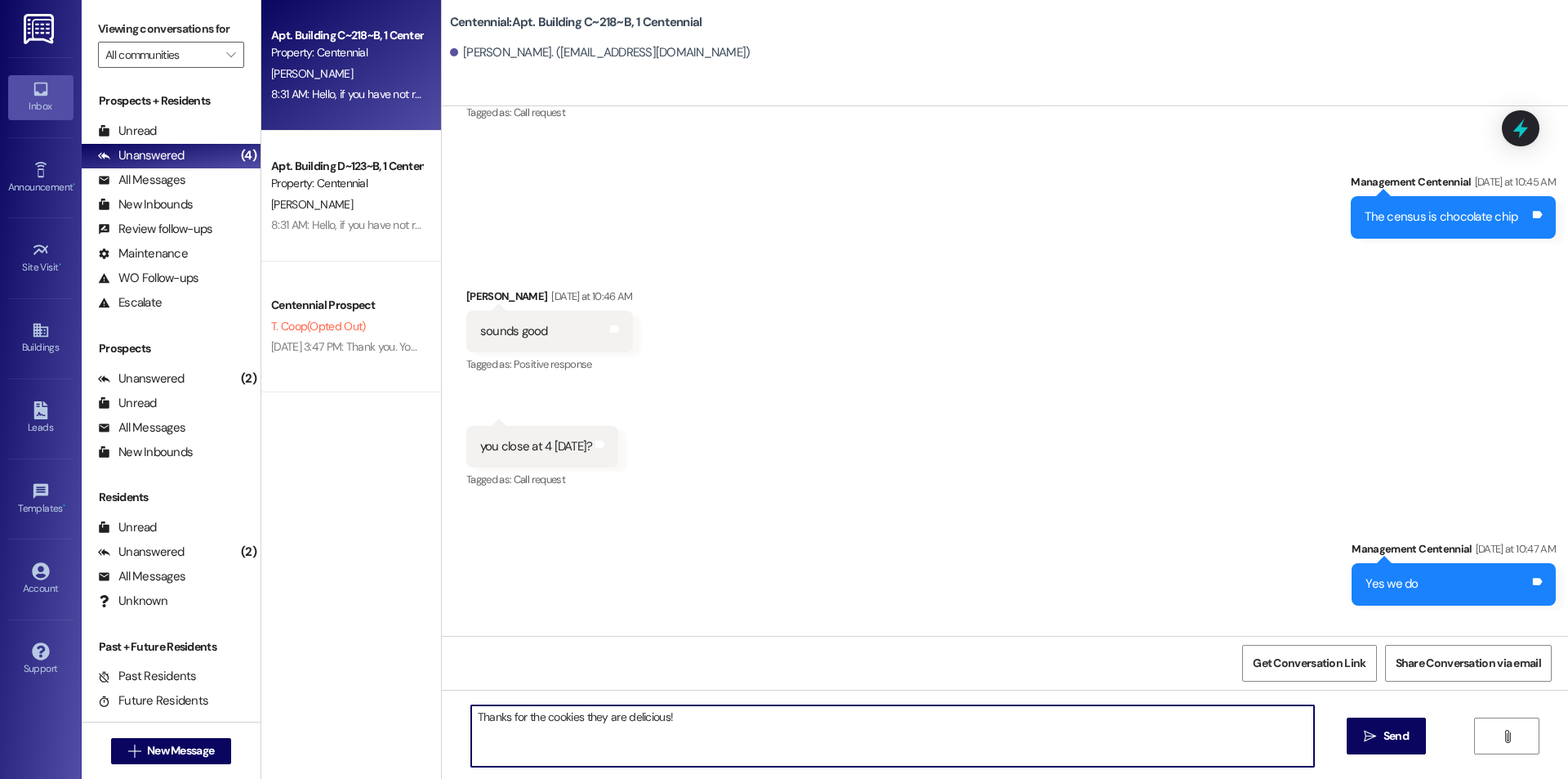
type textarea "Thanks for the cookies they are delicious!!"
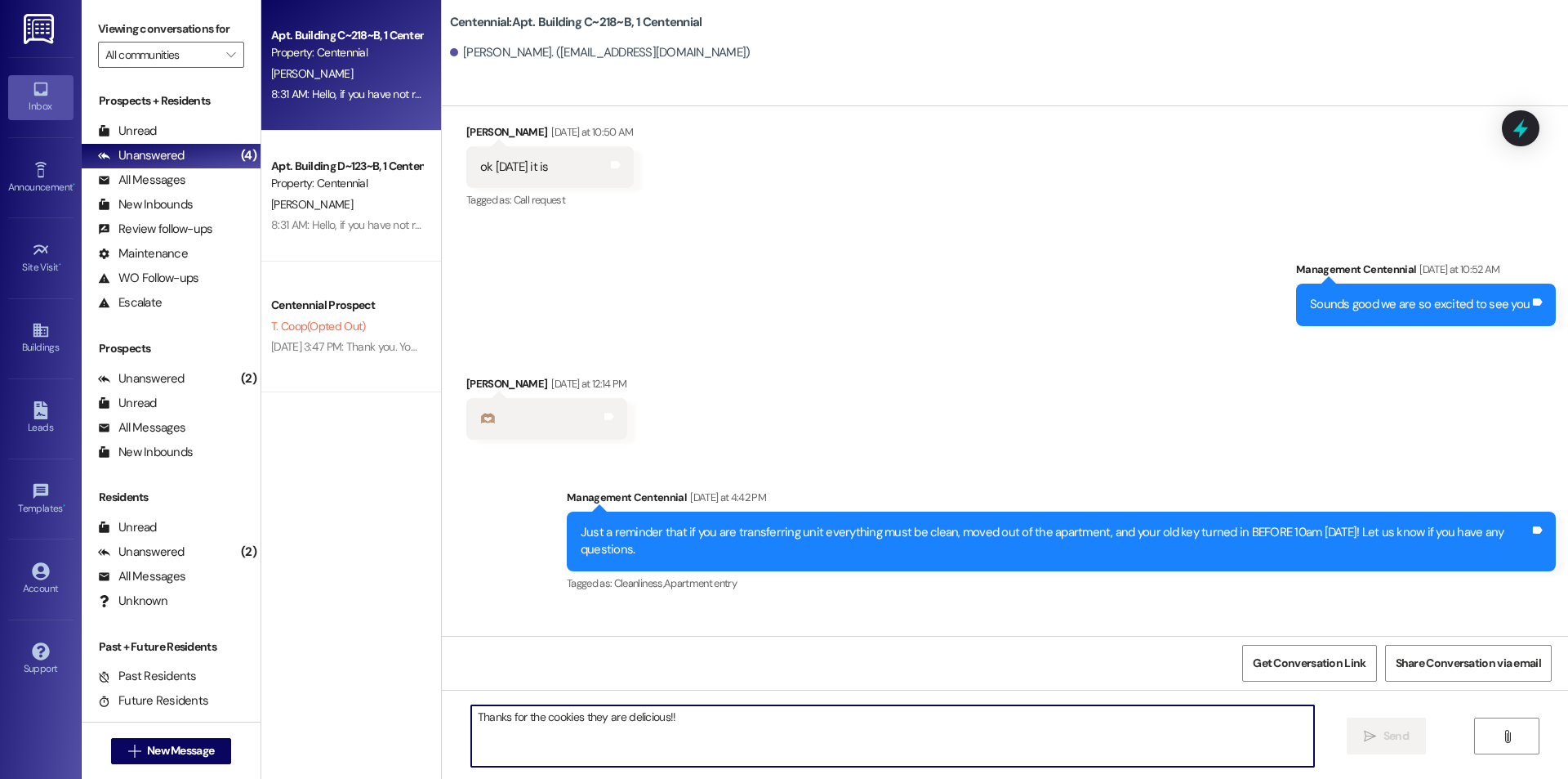
scroll to position [49645, 0]
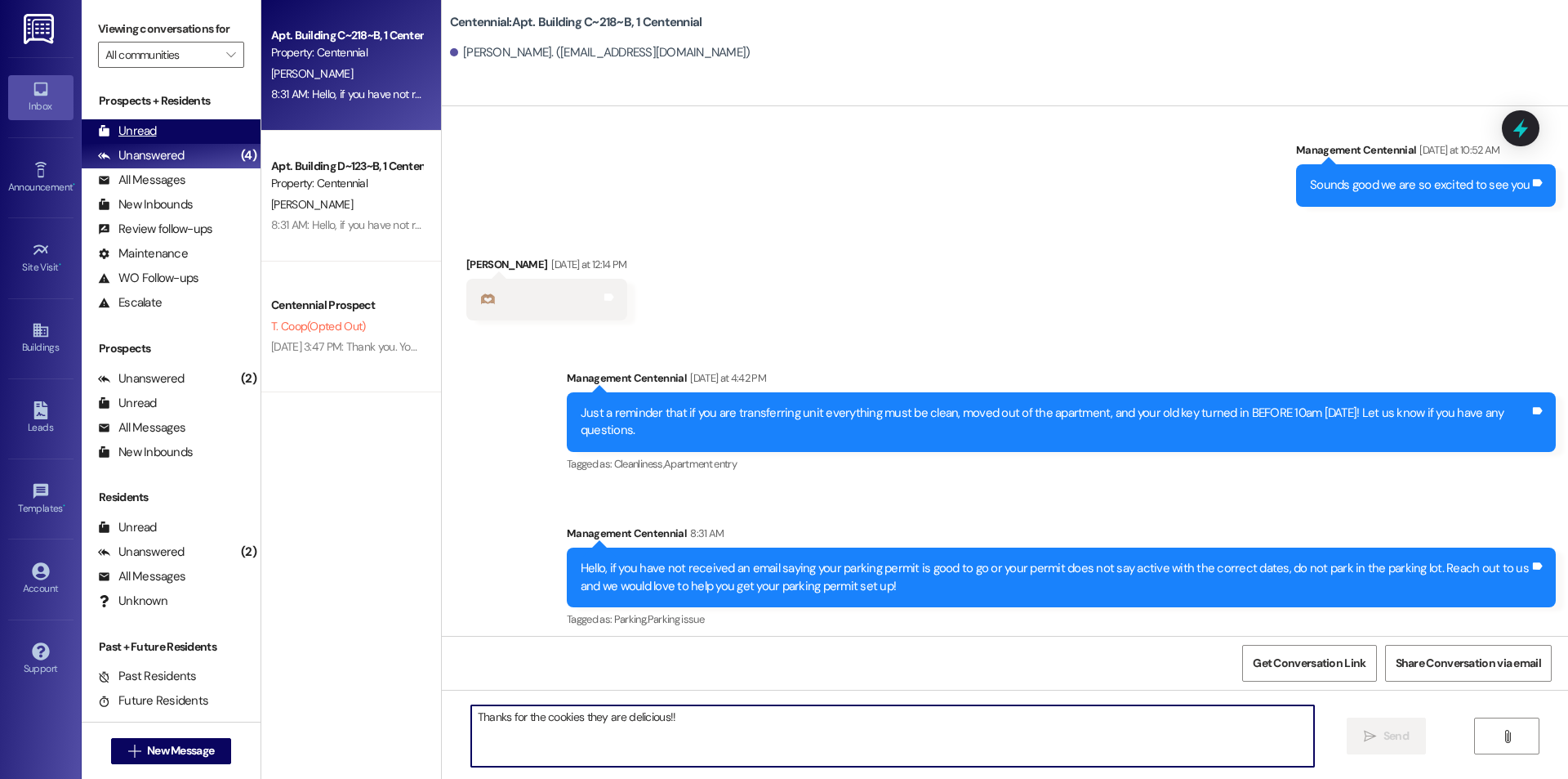
click at [146, 132] on div "Unread" at bounding box center [127, 131] width 59 height 17
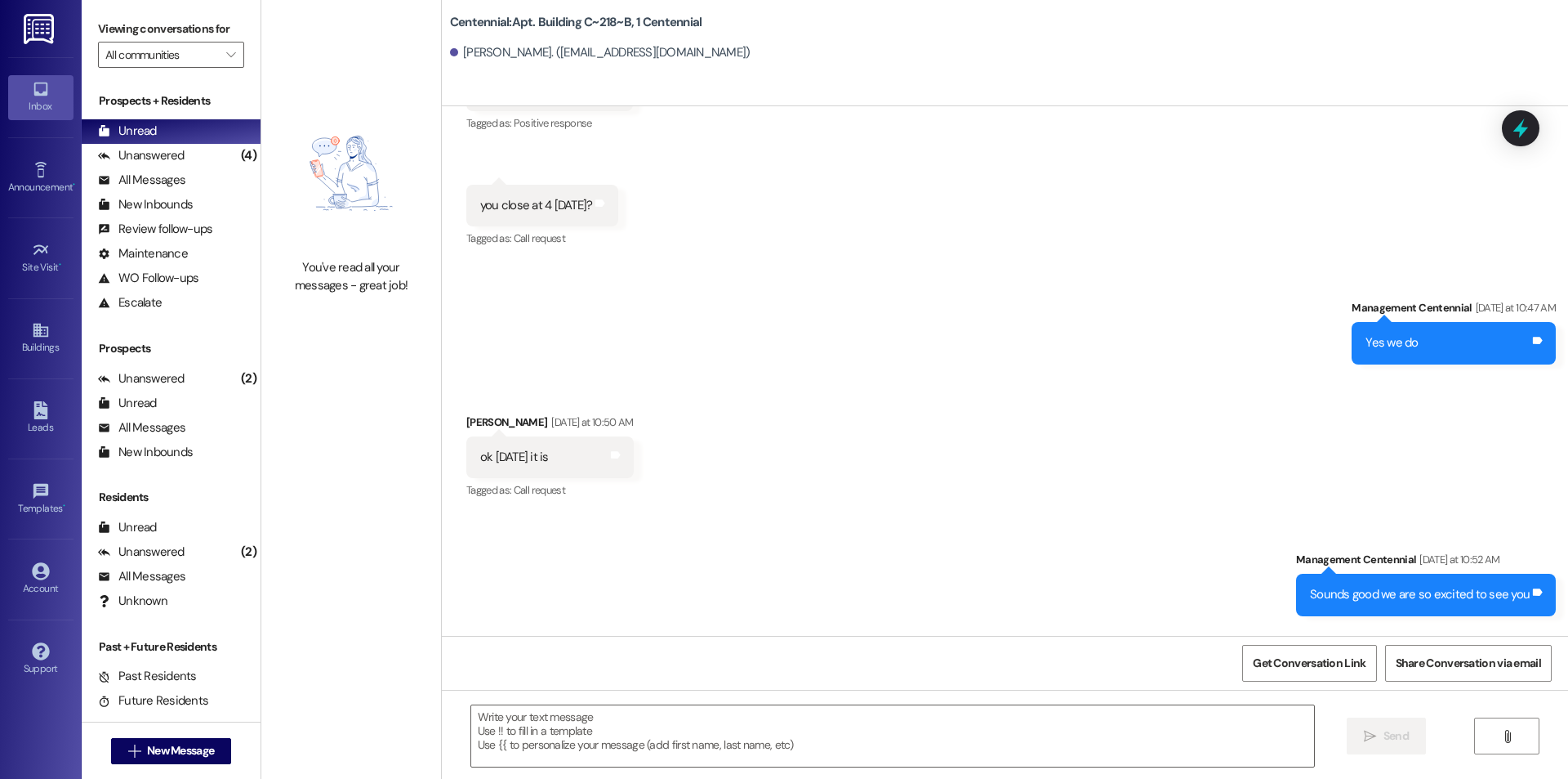
scroll to position [49219, 0]
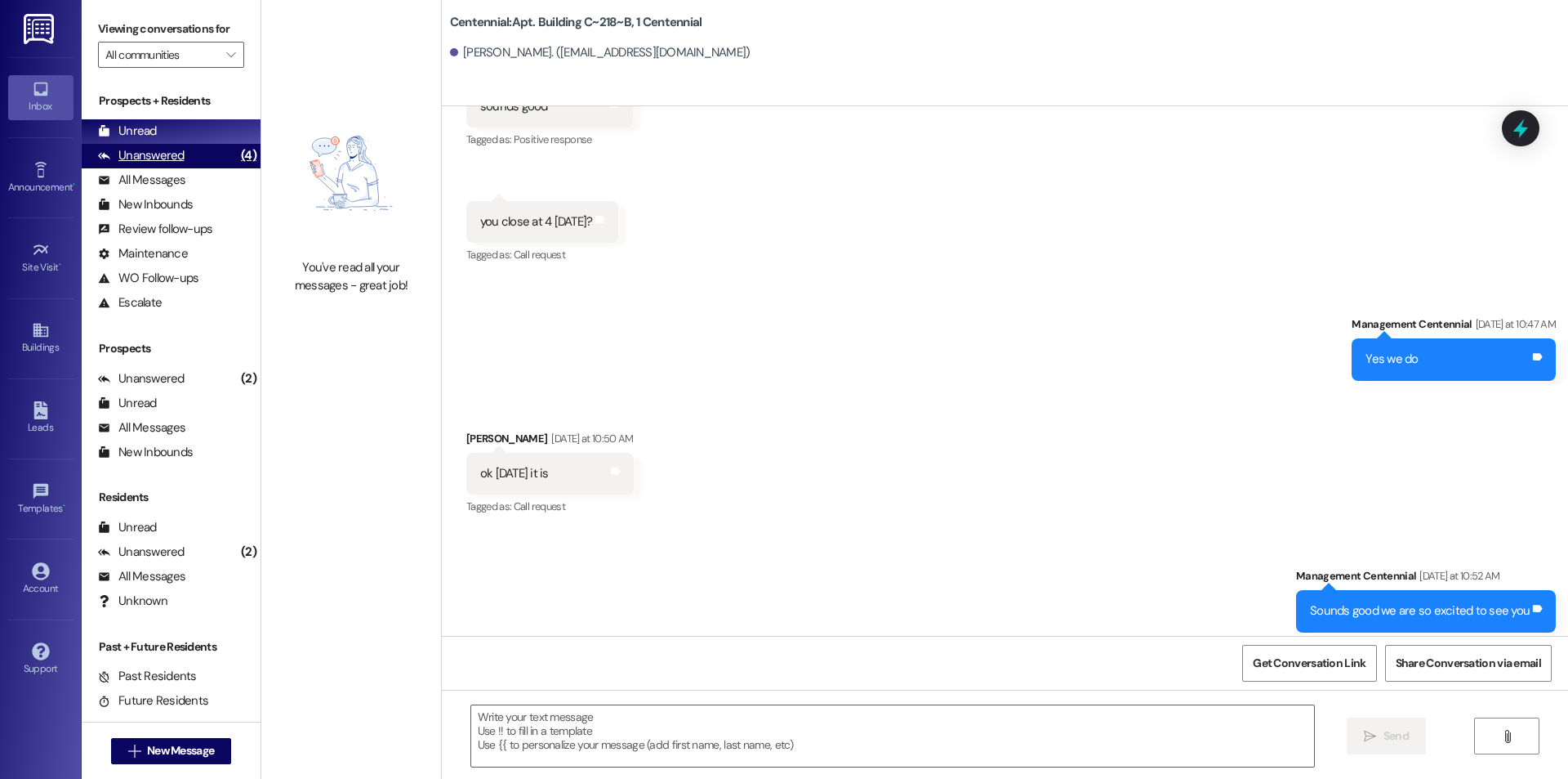
click at [204, 162] on div "Unanswered (4)" at bounding box center [171, 156] width 179 height 24
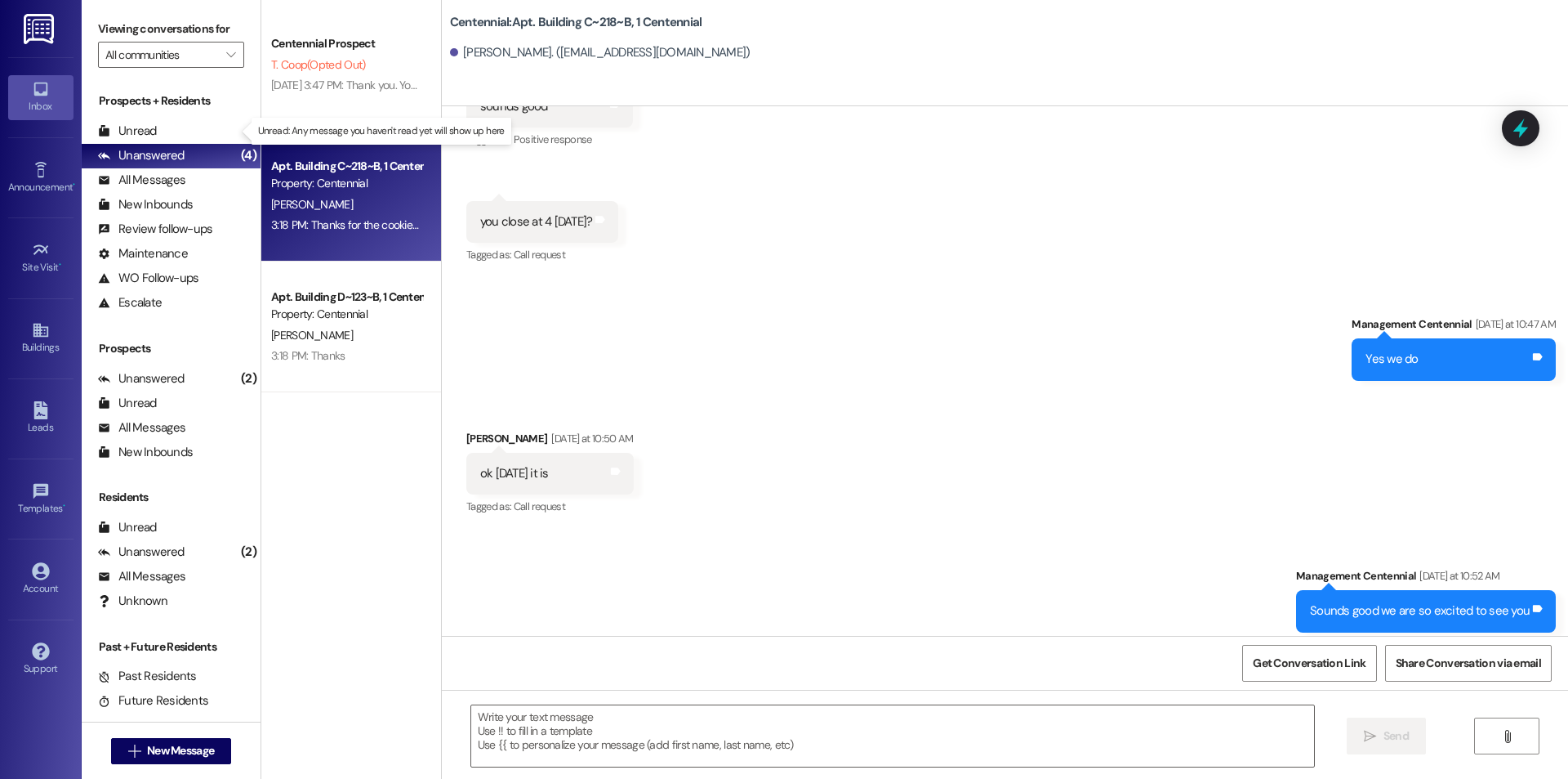
drag, startPoint x: 208, startPoint y: 140, endPoint x: 856, endPoint y: 147, distance: 648.0
click at [208, 141] on div "Unread (0)" at bounding box center [171, 131] width 179 height 24
